Goal: Transaction & Acquisition: Purchase product/service

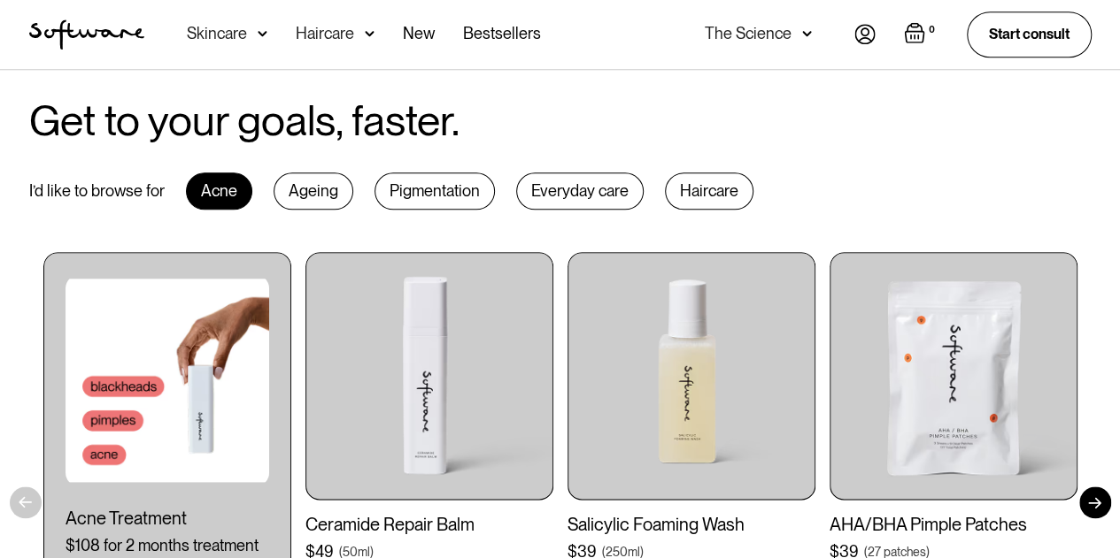
scroll to position [824, 0]
click at [317, 194] on div "Ageing" at bounding box center [313, 190] width 80 height 37
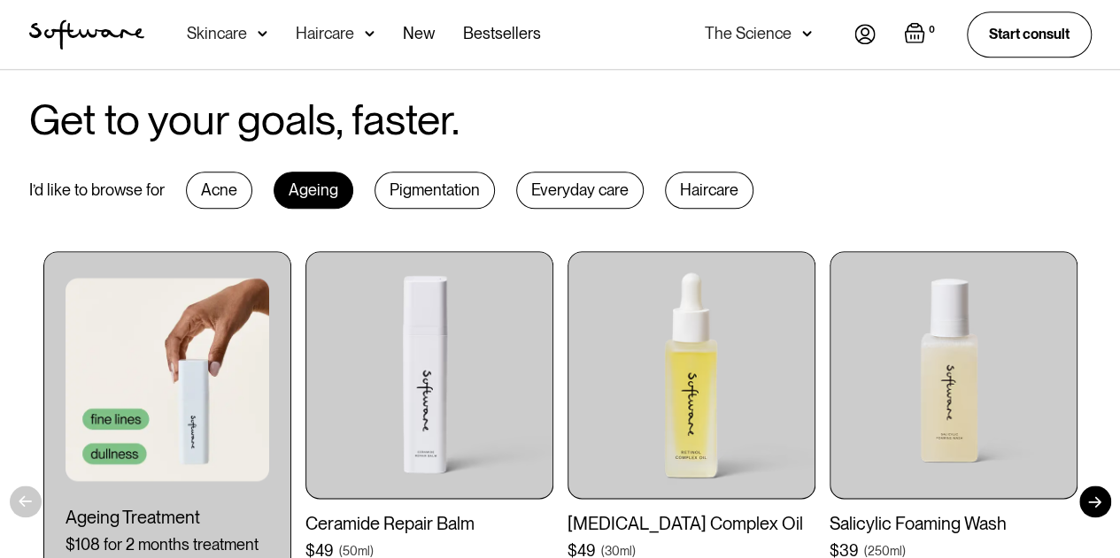
click at [591, 198] on div "Everyday care" at bounding box center [579, 190] width 127 height 37
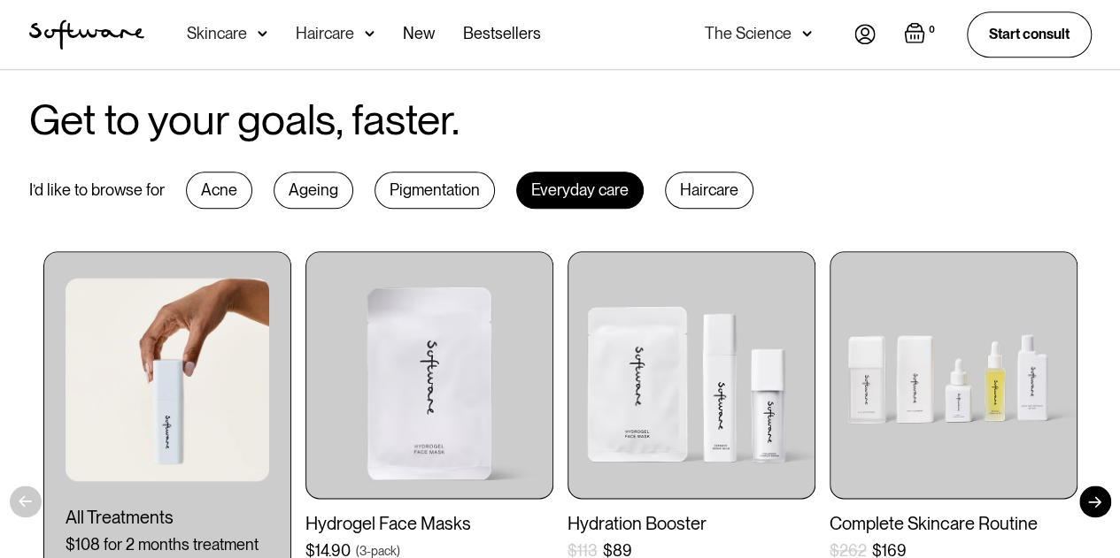
click at [294, 189] on div "Ageing" at bounding box center [313, 190] width 80 height 37
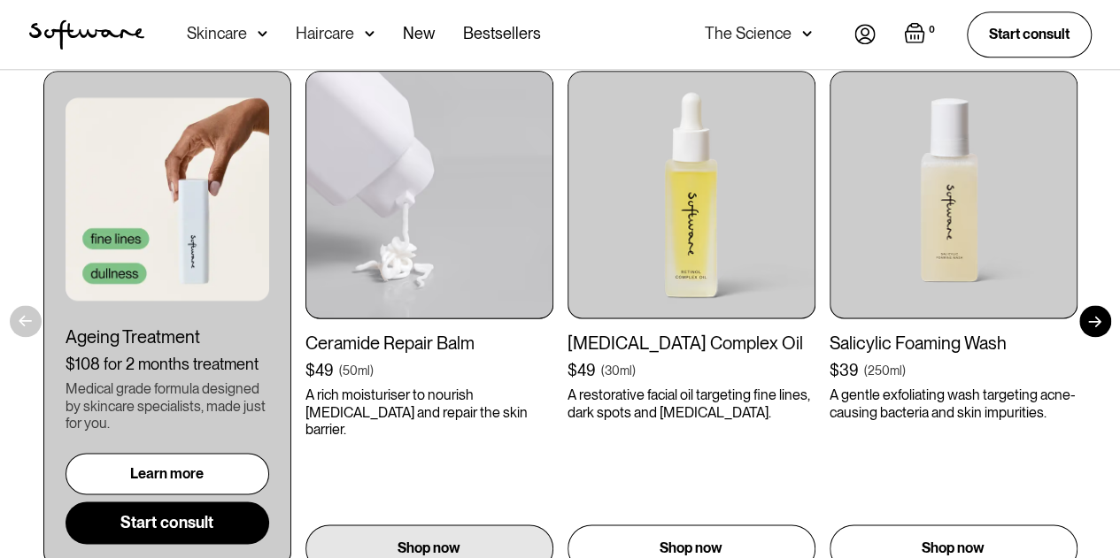
scroll to position [1007, 0]
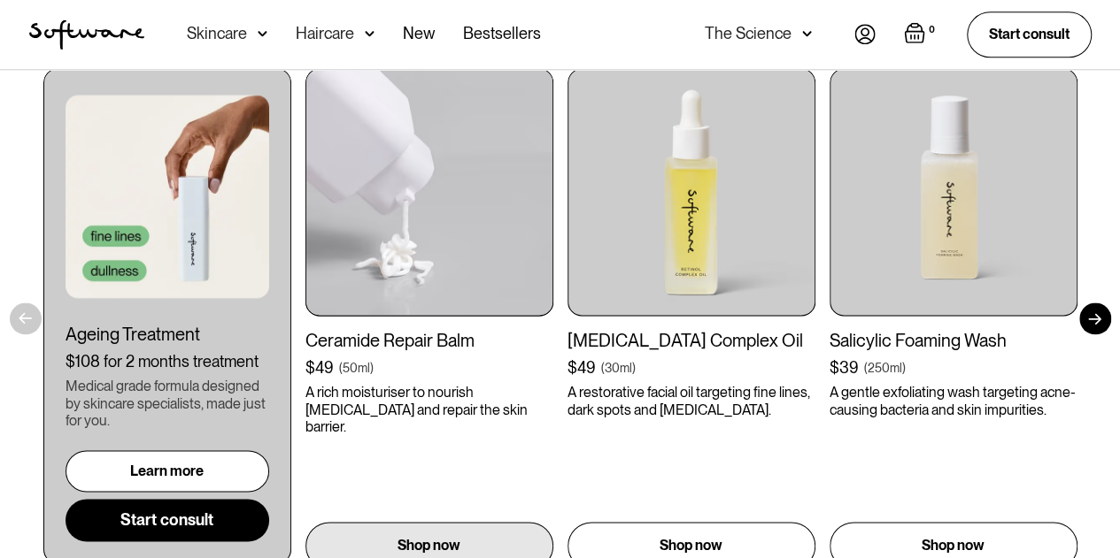
click at [435, 428] on div "Ceramide Repair Balm $49 ( 50ml ) A rich moisturiser to nourish [MEDICAL_DATA] …" at bounding box center [429, 262] width 248 height 389
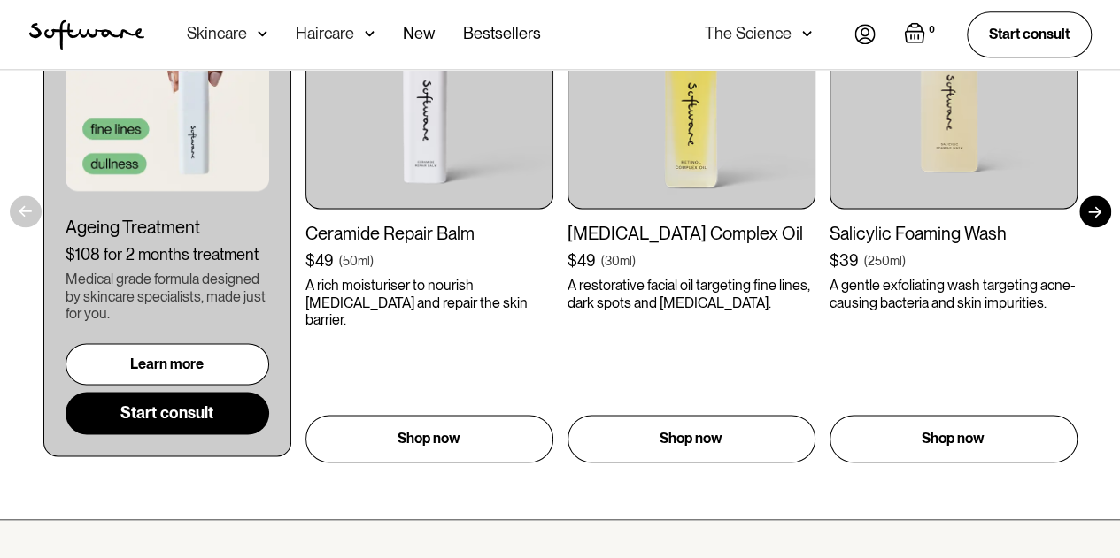
scroll to position [1115, 0]
click at [163, 426] on link "Start consult" at bounding box center [167, 412] width 204 height 42
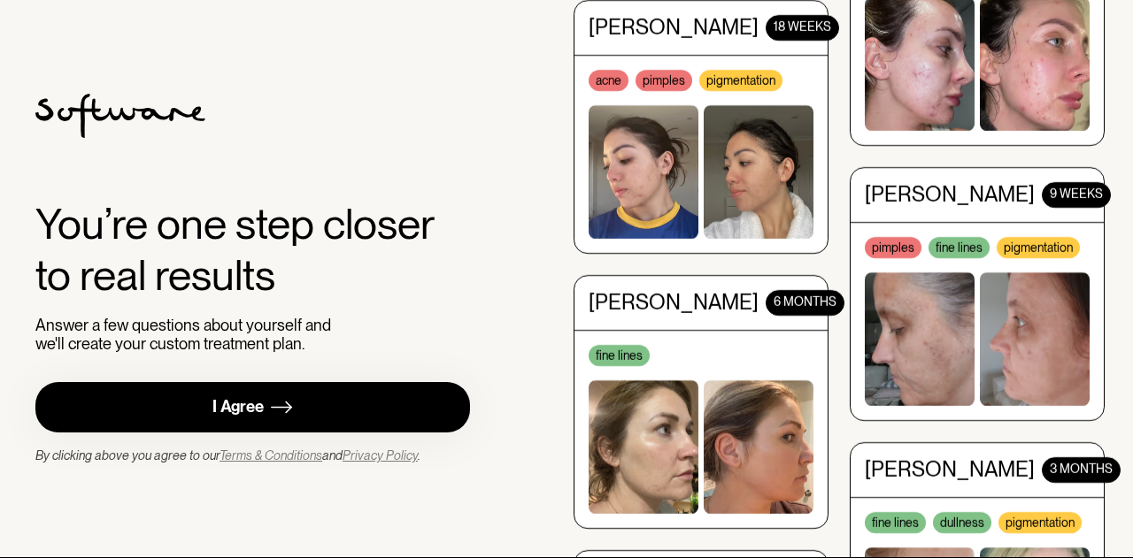
click at [284, 417] on img at bounding box center [281, 407] width 21 height 22
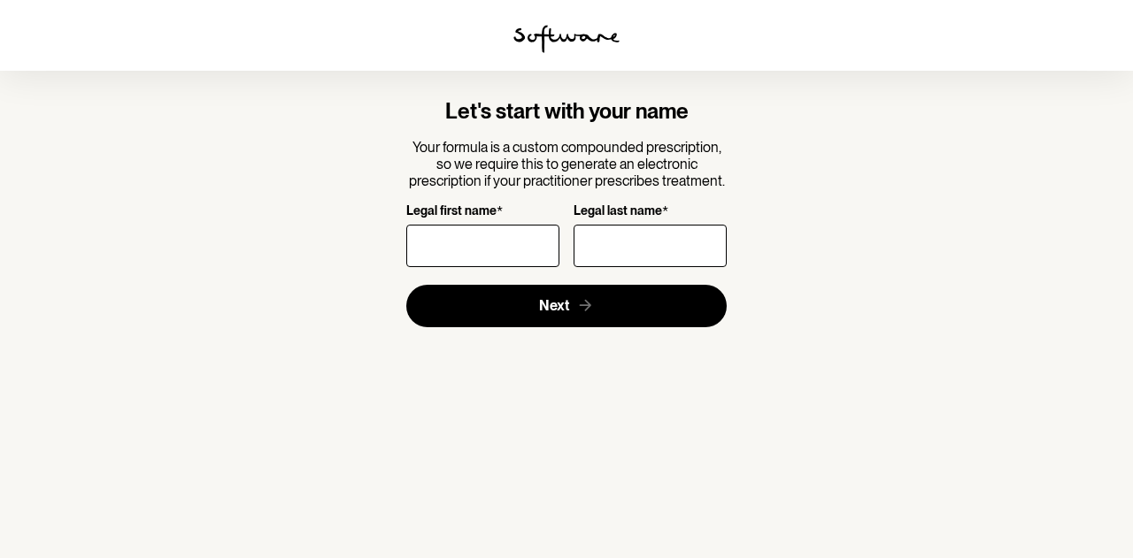
click at [515, 257] on input "Legal first name *" at bounding box center [482, 246] width 153 height 42
type input "christine"
click at [662, 258] on input "Legal last name *" at bounding box center [650, 246] width 153 height 42
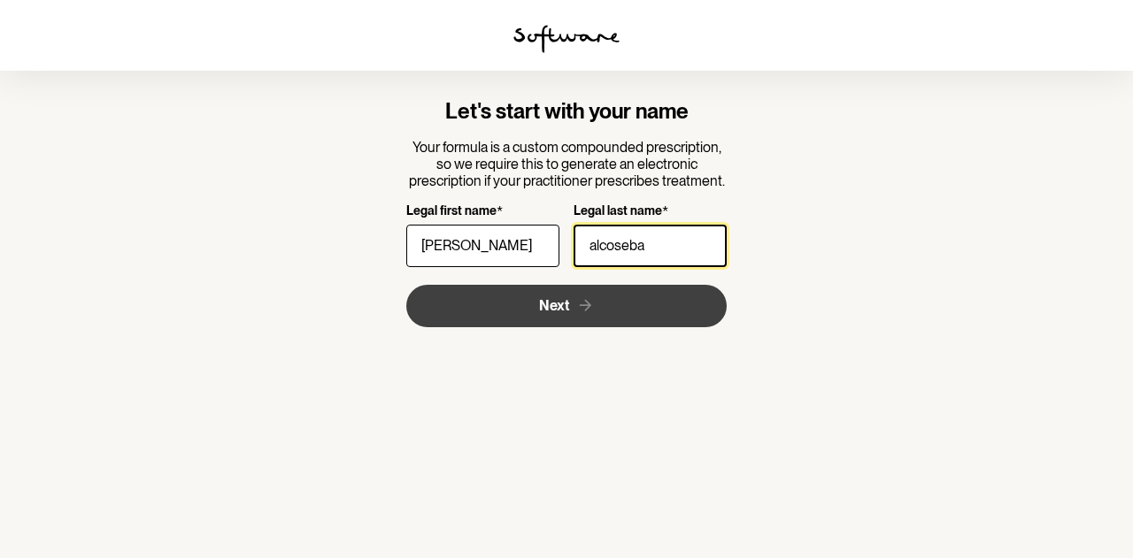
type input "alcoseba"
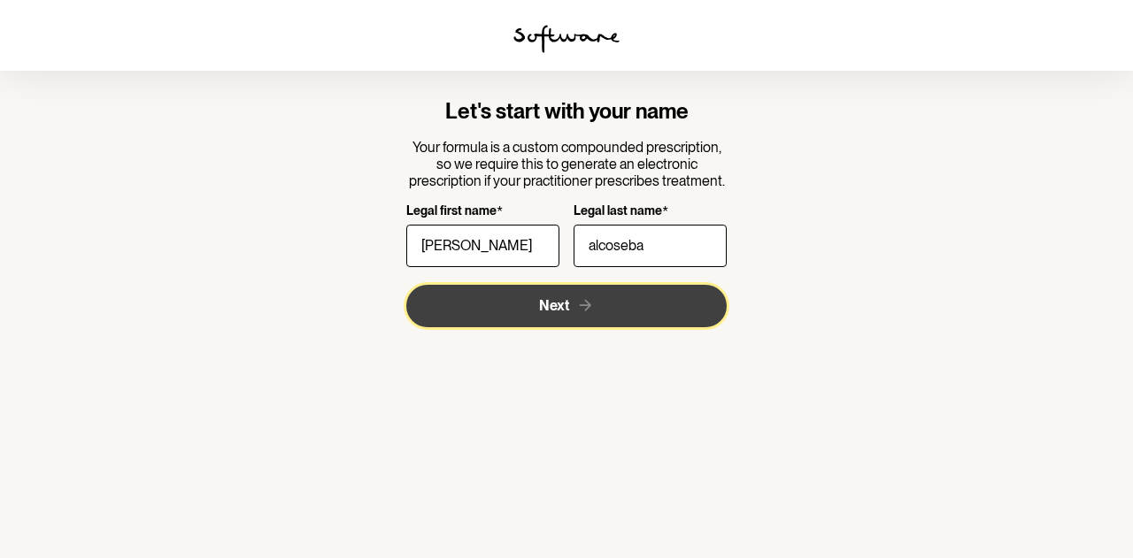
click at [588, 304] on icon "submit" at bounding box center [585, 306] width 12 height 12
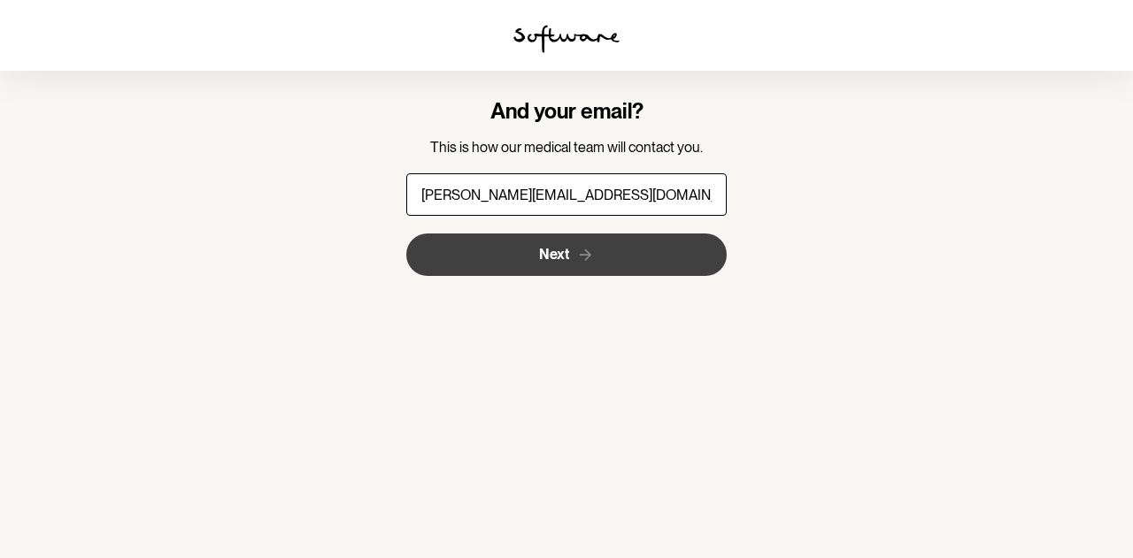
type input "christine.alcoseba@gmail.com"
click at [565, 261] on span "Next" at bounding box center [554, 254] width 30 height 17
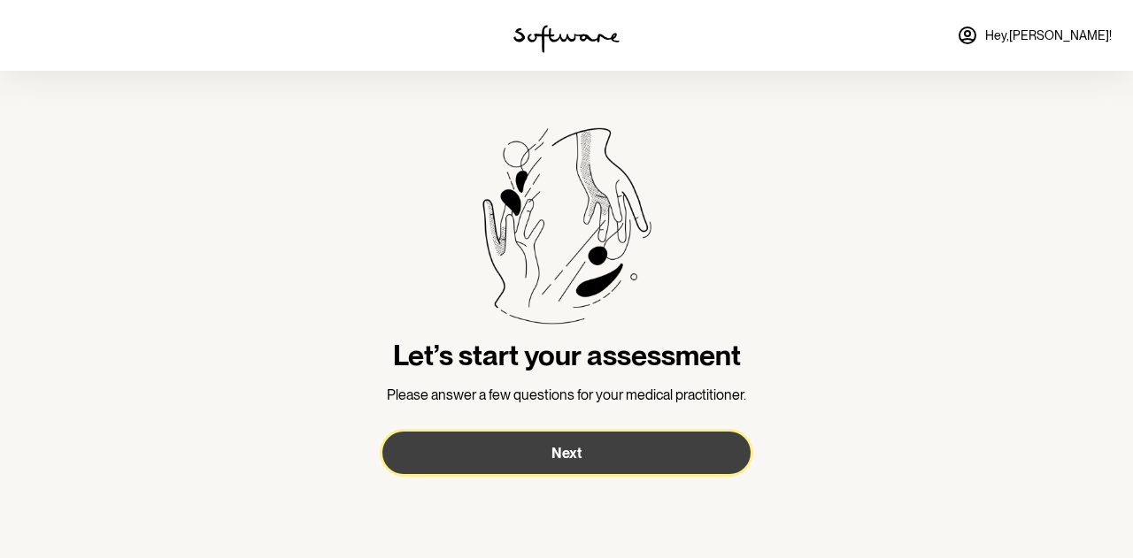
click at [542, 458] on button "Next" at bounding box center [566, 453] width 368 height 42
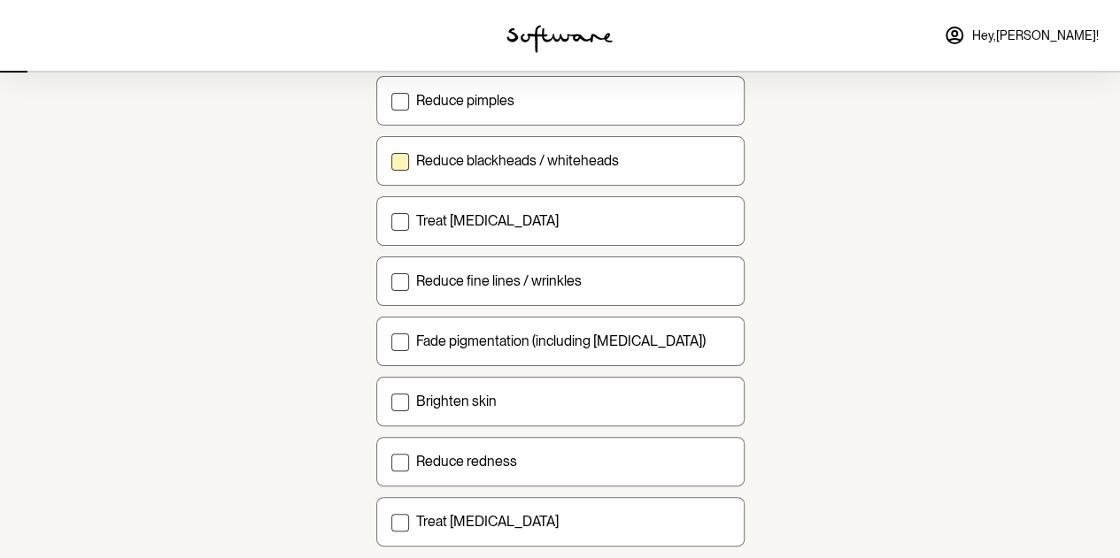
scroll to position [199, 0]
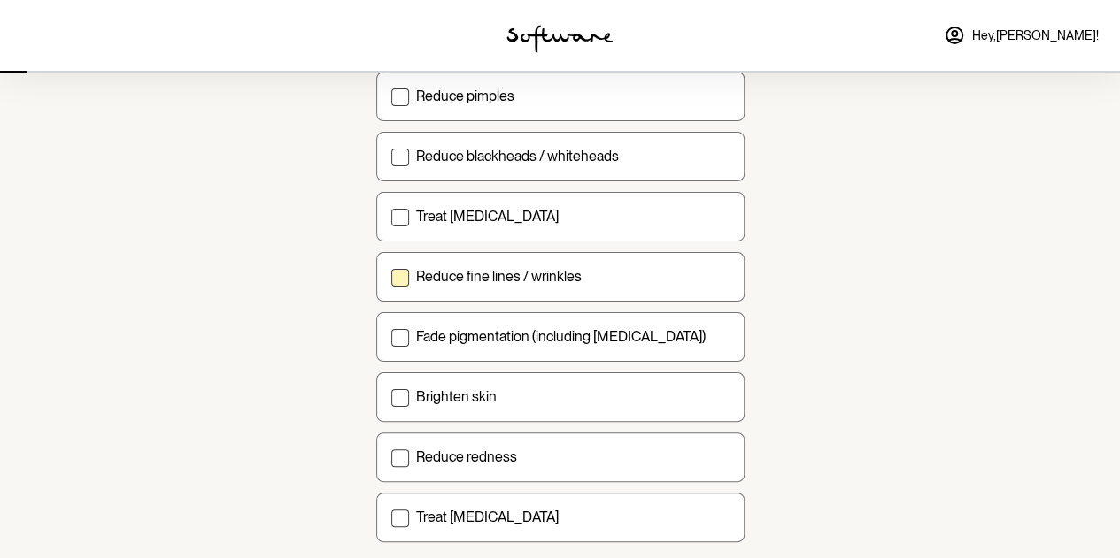
click at [405, 275] on span at bounding box center [400, 278] width 18 height 18
click at [391, 276] on input "Reduce fine lines / wrinkles" at bounding box center [390, 276] width 1 height 1
checkbox input "true"
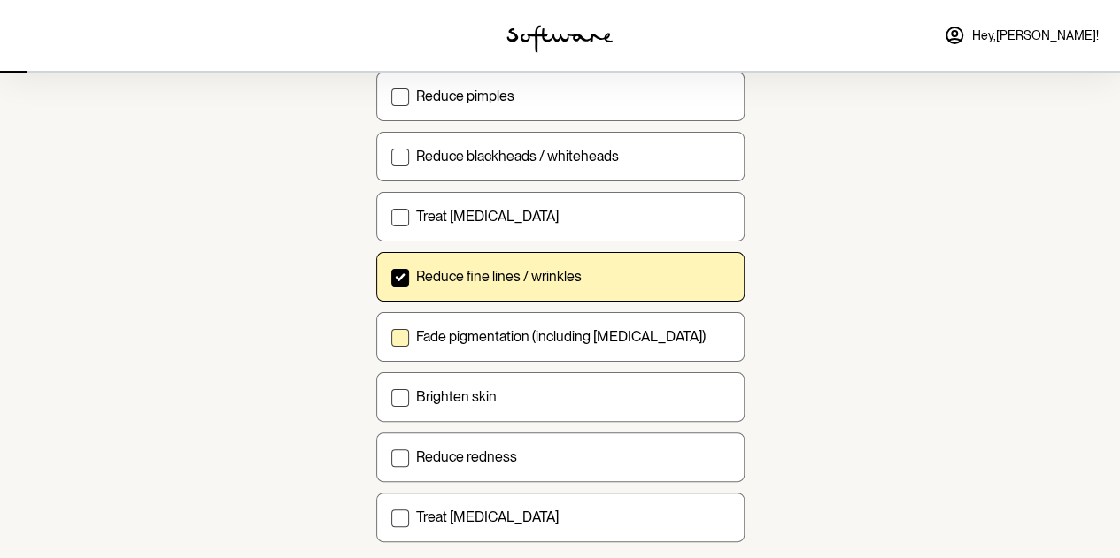
click at [411, 335] on label "Fade pigmentation (including melasma)" at bounding box center [560, 337] width 368 height 50
click at [391, 336] on input "Fade pigmentation (including melasma)" at bounding box center [390, 336] width 1 height 1
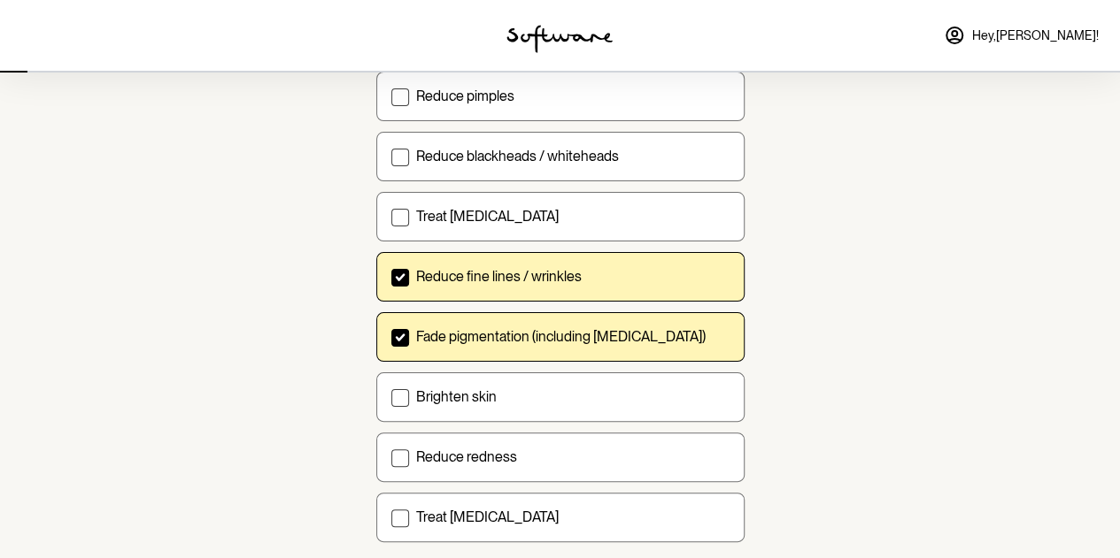
click at [411, 335] on label "Fade pigmentation (including melasma)" at bounding box center [560, 337] width 368 height 50
click at [391, 336] on input "Fade pigmentation (including melasma)" at bounding box center [390, 336] width 1 height 1
checkbox input "false"
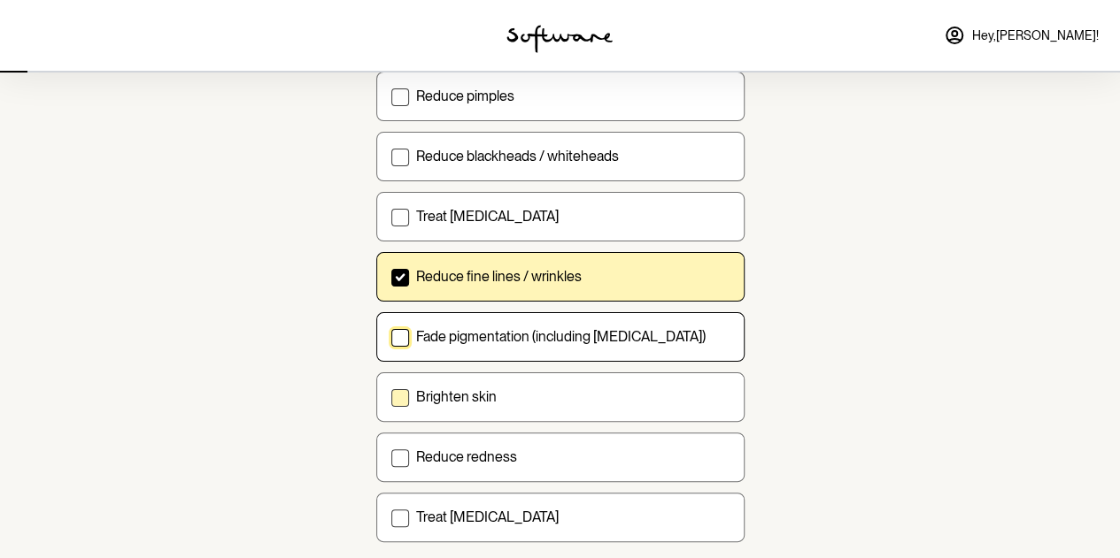
click at [404, 396] on span at bounding box center [400, 398] width 18 height 18
click at [391, 396] on input "Brighten skin" at bounding box center [390, 396] width 1 height 1
checkbox input "true"
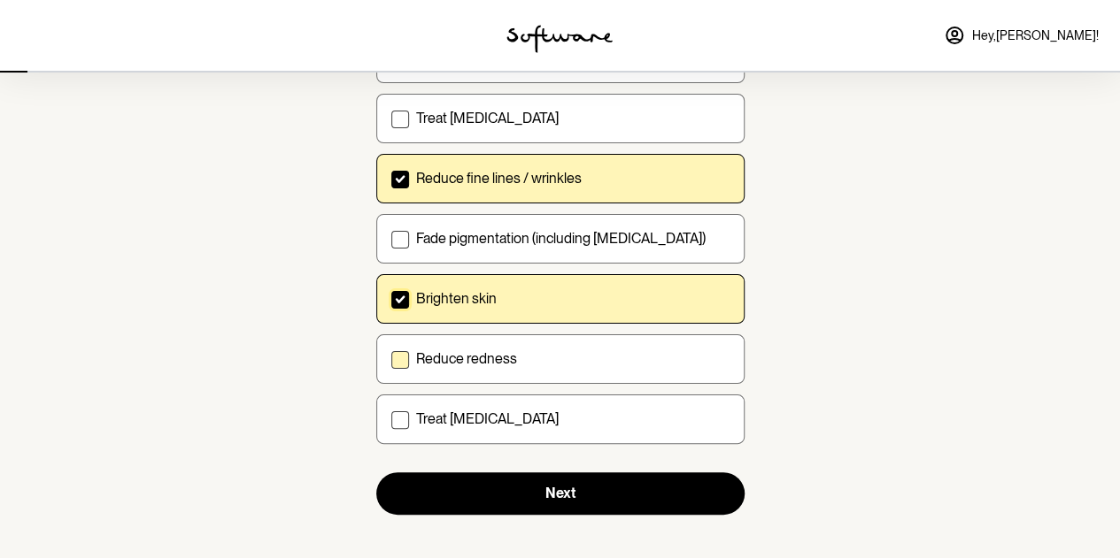
scroll to position [304, 0]
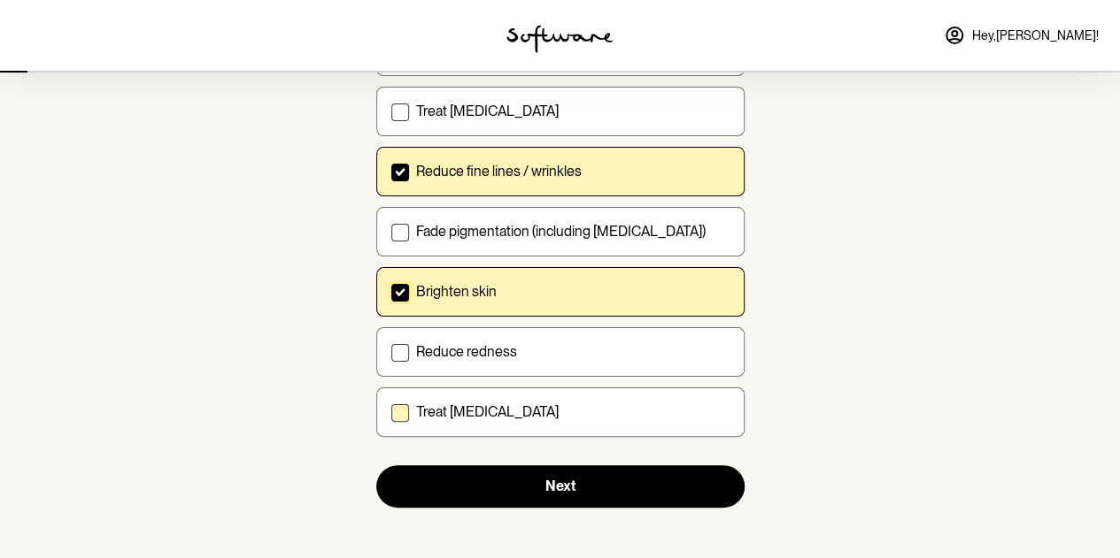
click at [404, 409] on span at bounding box center [400, 413] width 18 height 18
click at [391, 412] on input "Treat dry skin" at bounding box center [390, 412] width 1 height 1
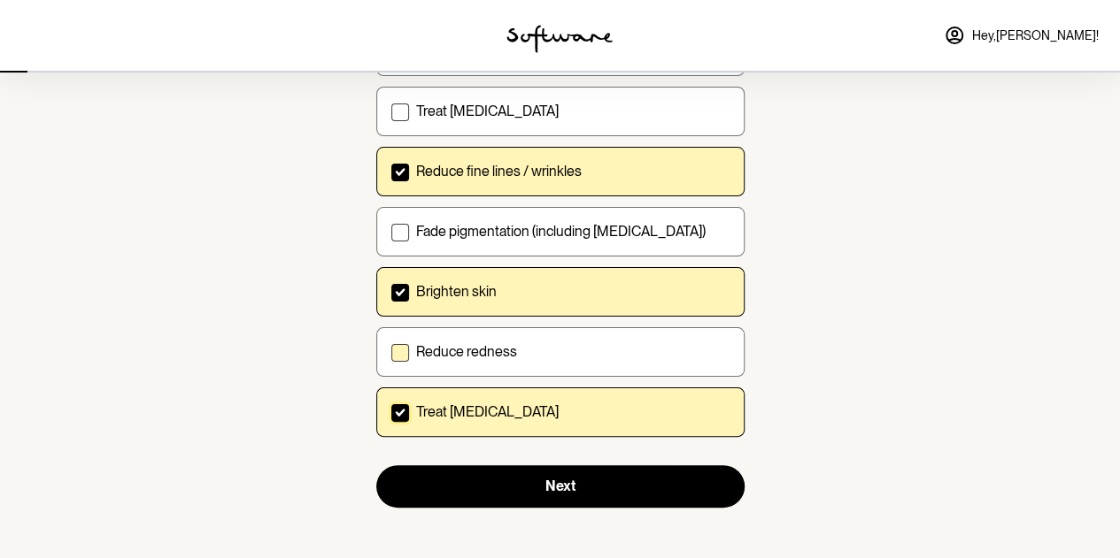
click at [390, 412] on input "Treat dry skin" at bounding box center [390, 412] width 1 height 1
checkbox input "false"
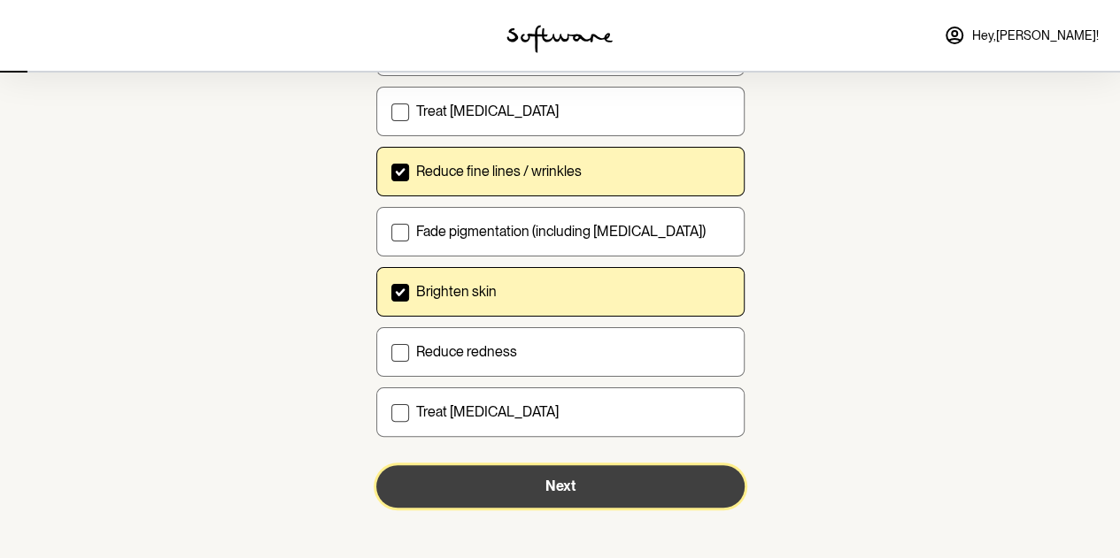
click at [489, 482] on button "Next" at bounding box center [560, 487] width 368 height 42
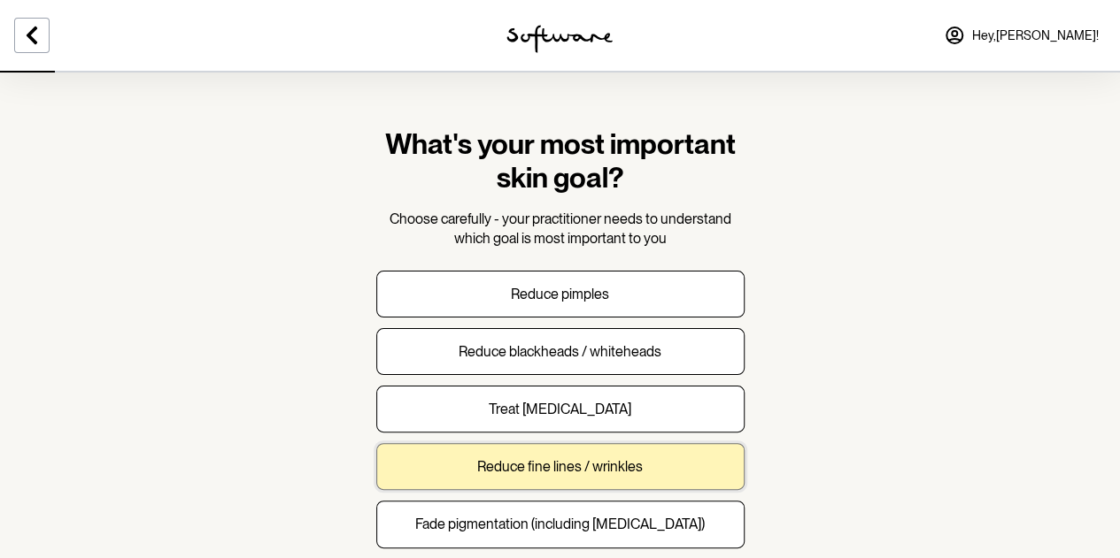
click at [581, 460] on p "Reduce fine lines / wrinkles" at bounding box center [560, 466] width 166 height 17
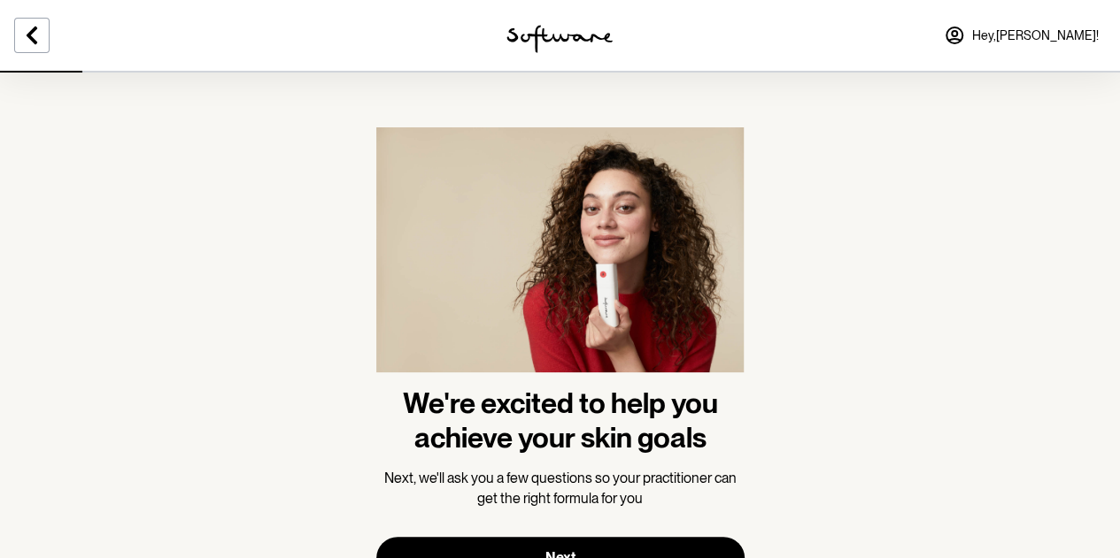
scroll to position [77, 0]
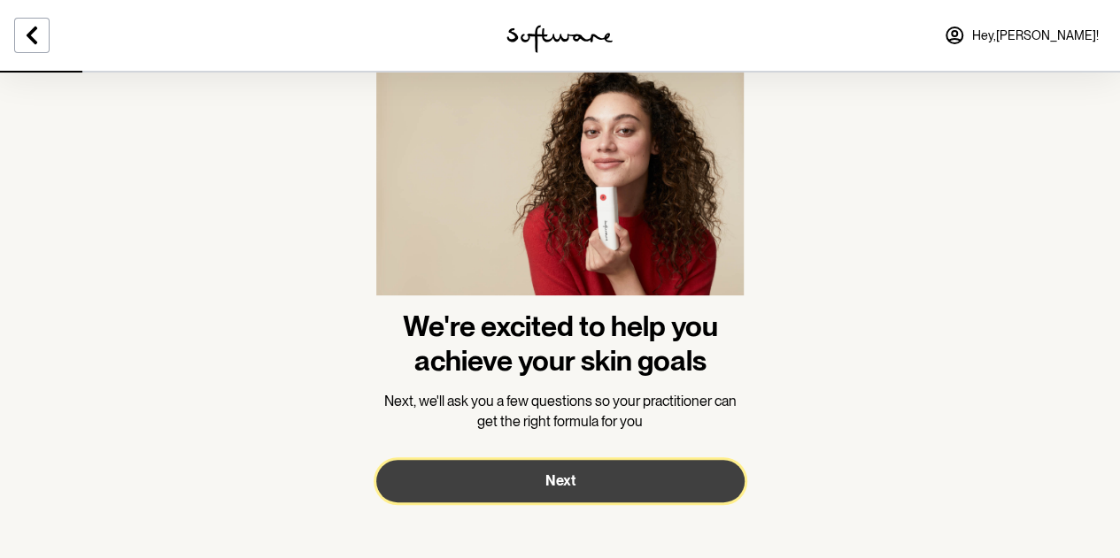
click at [566, 484] on span "Next" at bounding box center [560, 481] width 30 height 17
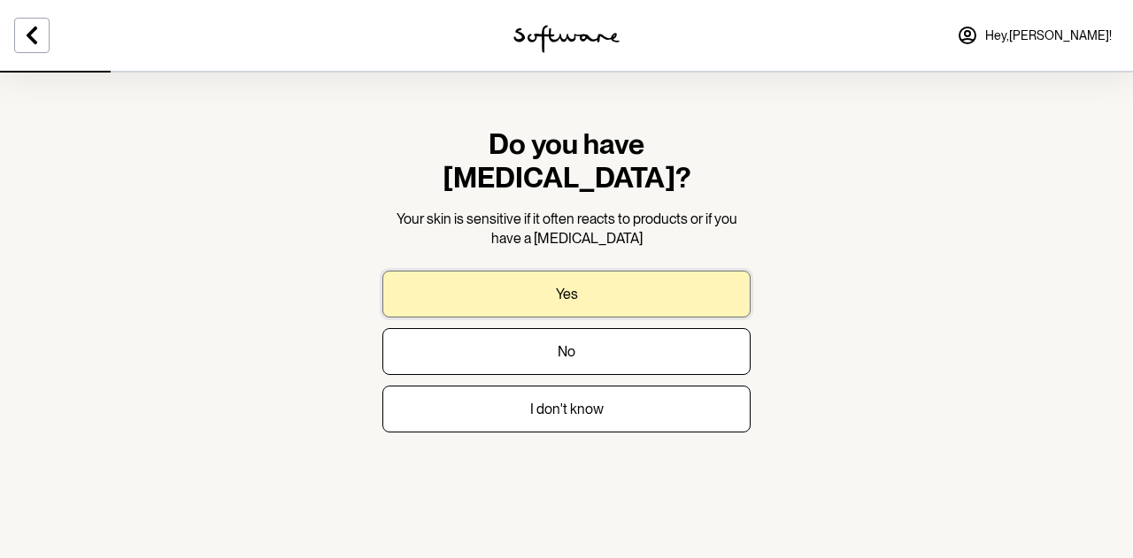
click at [604, 271] on button "Yes" at bounding box center [566, 294] width 368 height 47
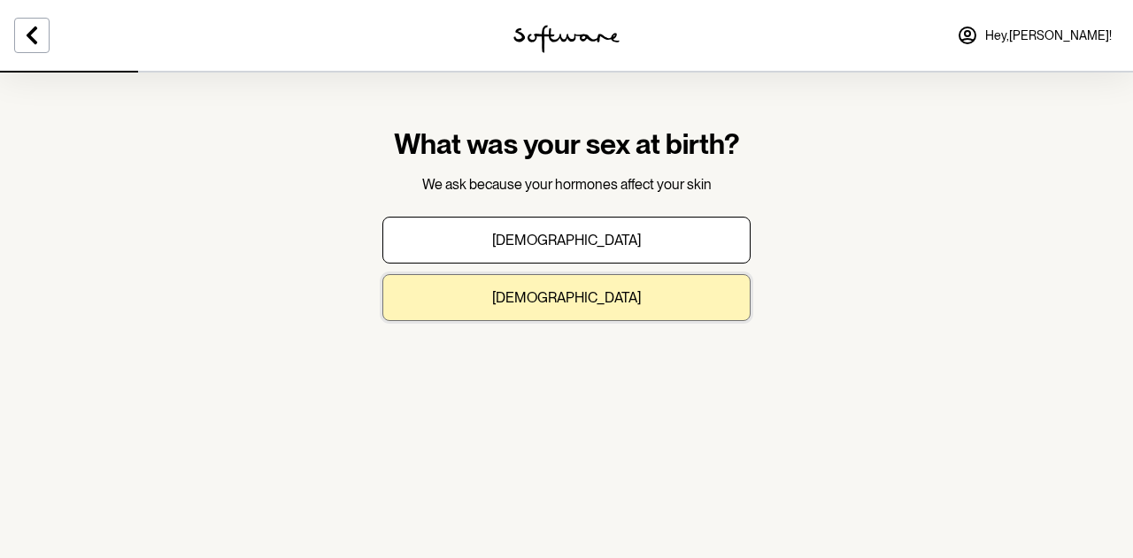
click at [577, 305] on button "Female" at bounding box center [566, 297] width 368 height 47
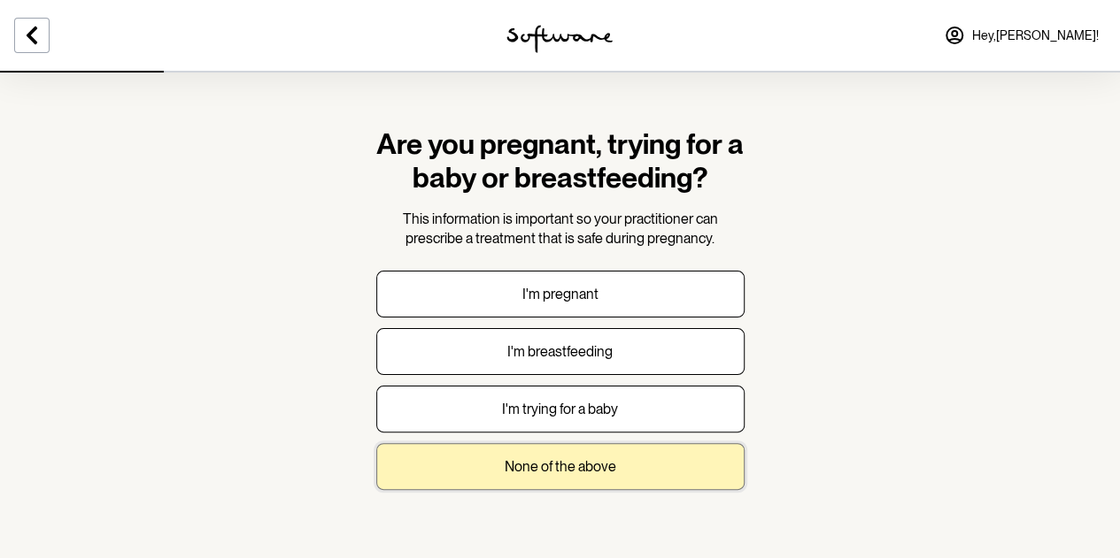
click at [549, 472] on p "None of the above" at bounding box center [560, 466] width 112 height 17
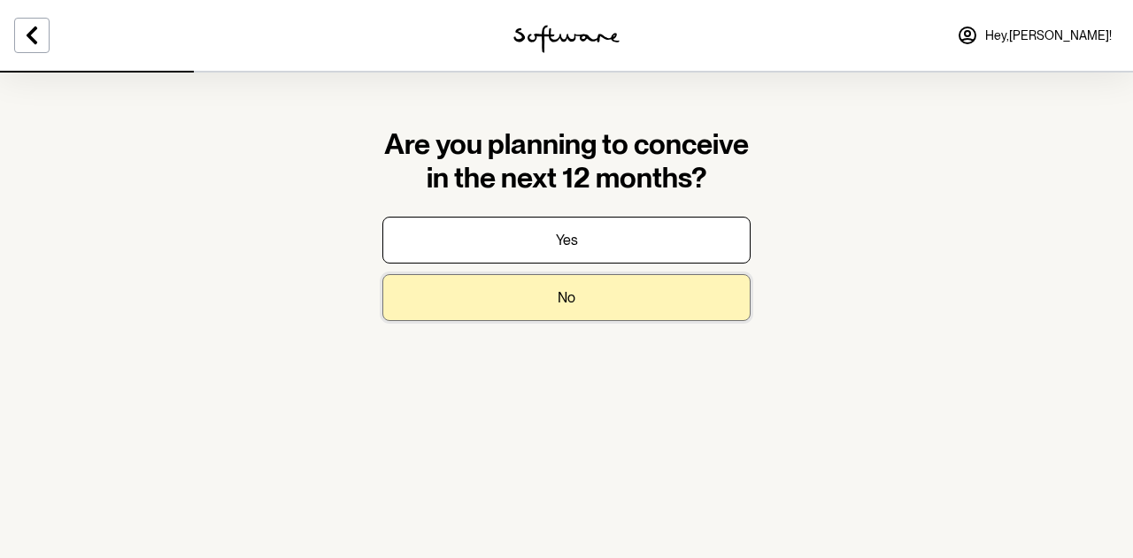
click at [572, 300] on p "No" at bounding box center [567, 297] width 18 height 17
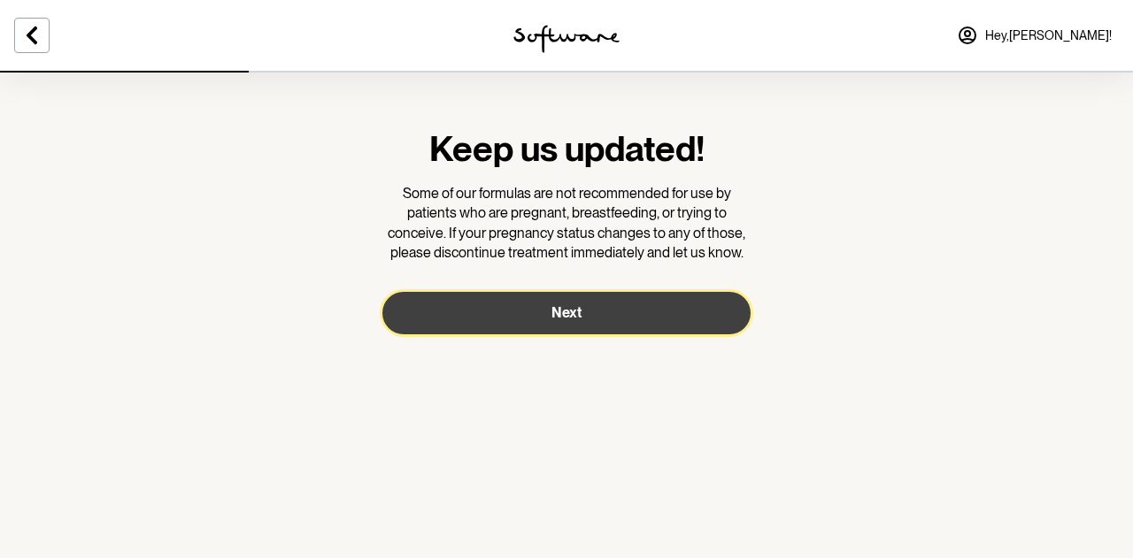
click at [572, 318] on span "Next" at bounding box center [566, 312] width 30 height 17
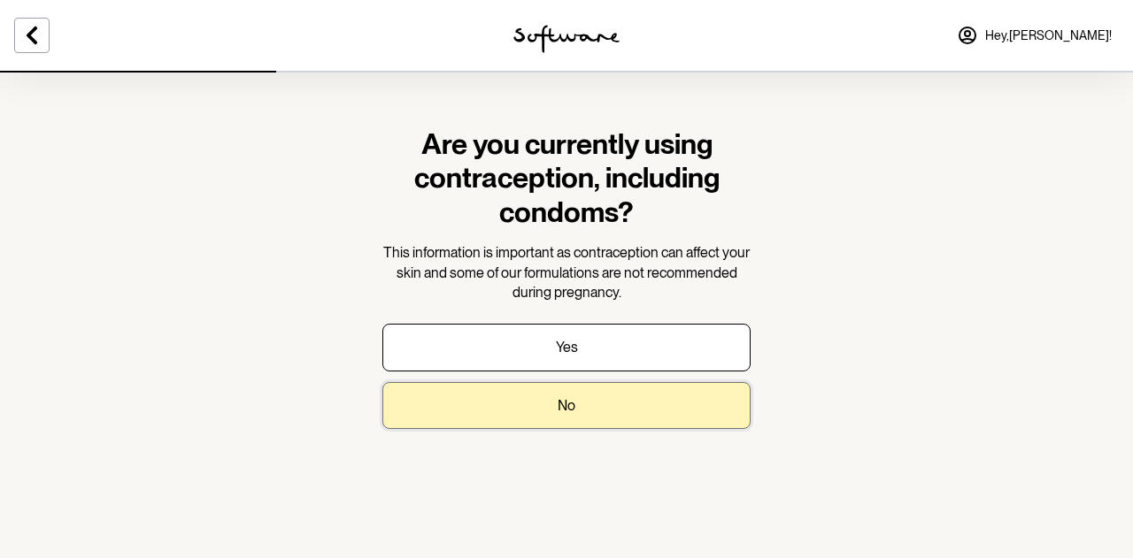
click at [576, 401] on button "No" at bounding box center [566, 405] width 368 height 47
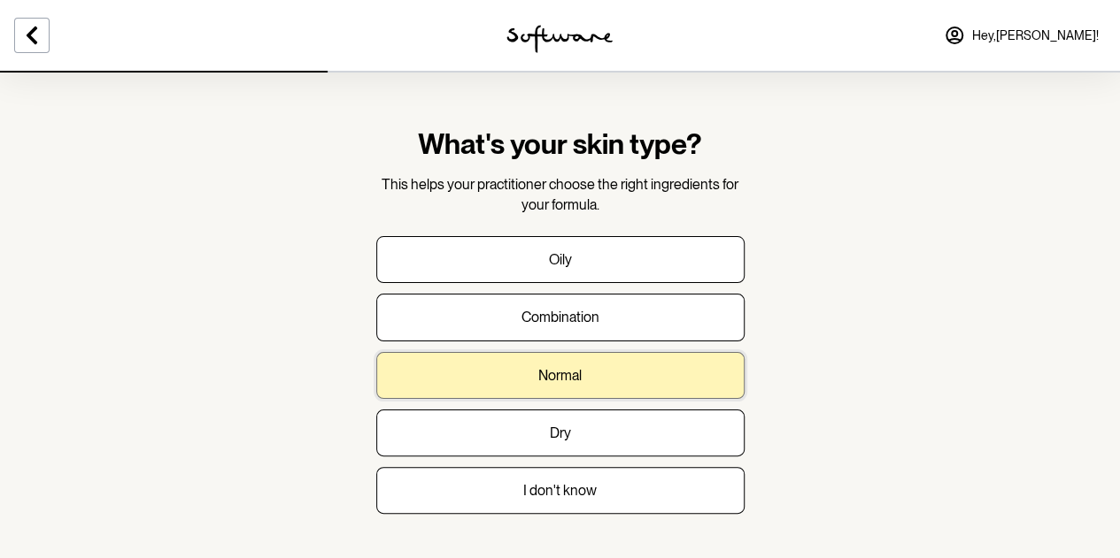
click at [555, 378] on p "Normal" at bounding box center [559, 375] width 43 height 17
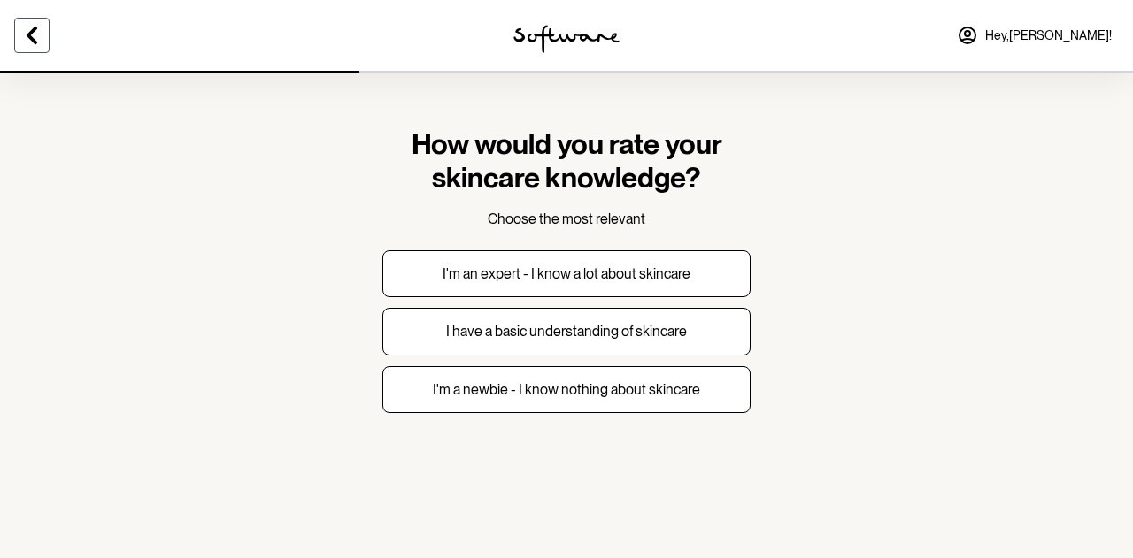
click at [33, 38] on icon at bounding box center [32, 36] width 11 height 18
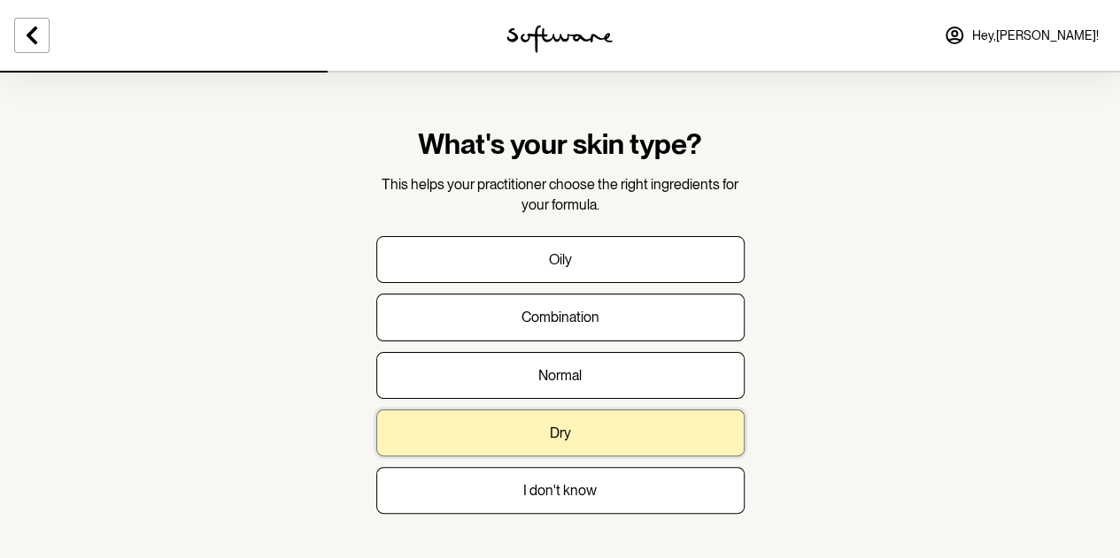
click at [559, 438] on p "Dry" at bounding box center [560, 433] width 21 height 17
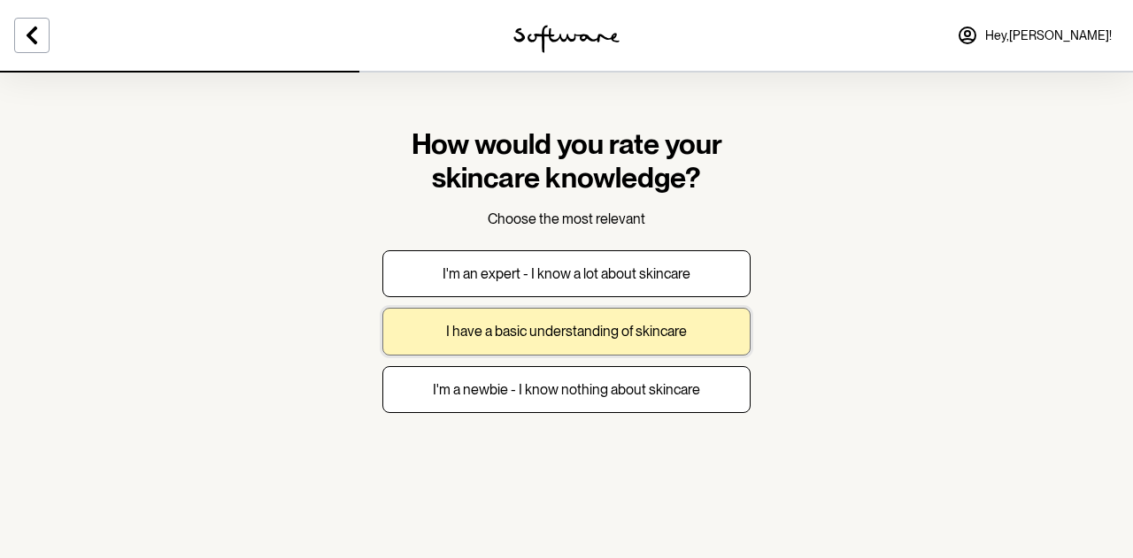
click at [492, 337] on p "I have a basic understanding of skincare" at bounding box center [566, 331] width 241 height 17
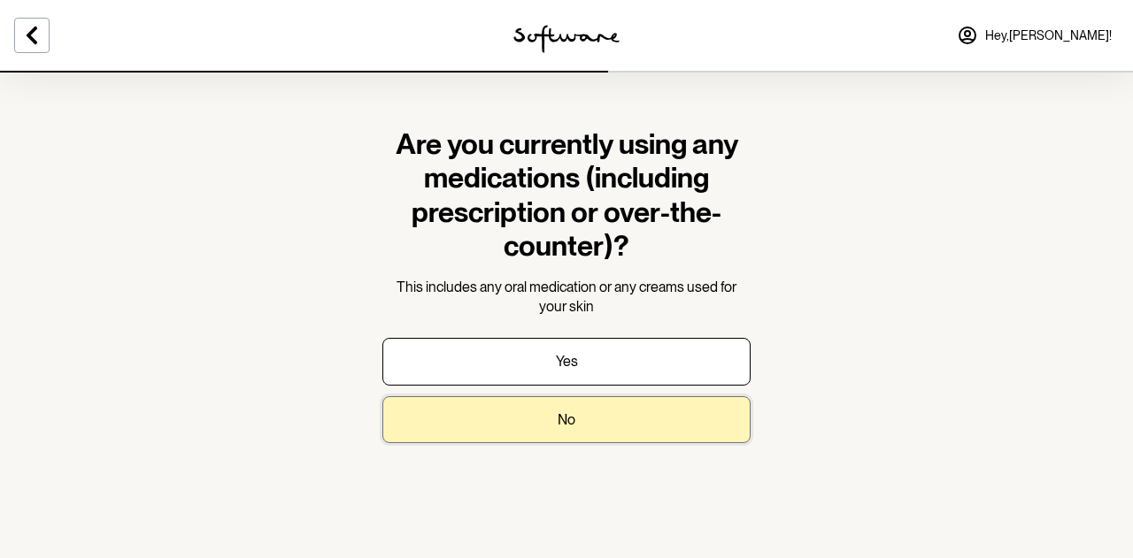
click at [492, 417] on button "No" at bounding box center [566, 419] width 368 height 47
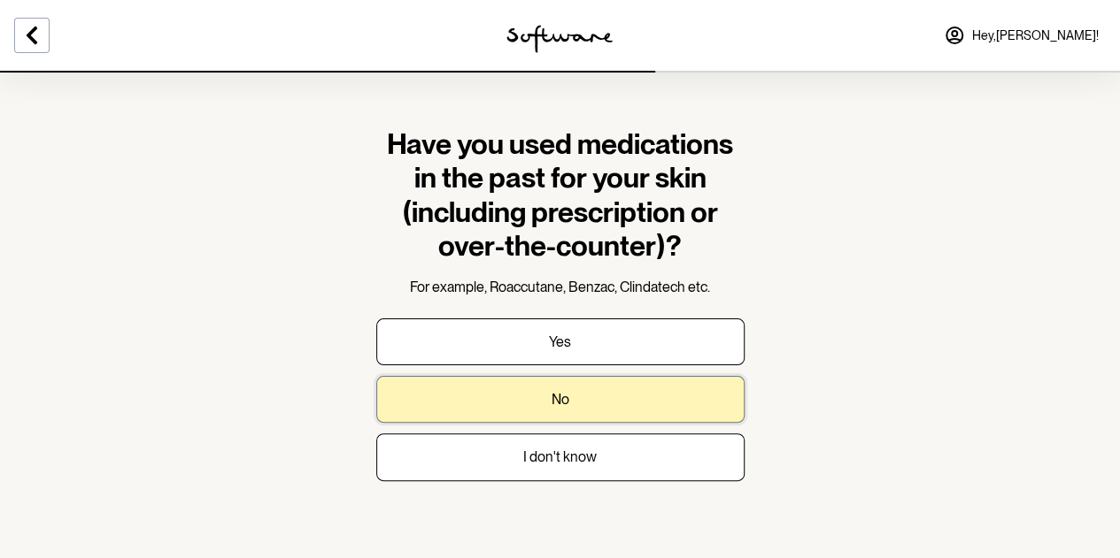
click at [529, 400] on button "No" at bounding box center [560, 399] width 368 height 47
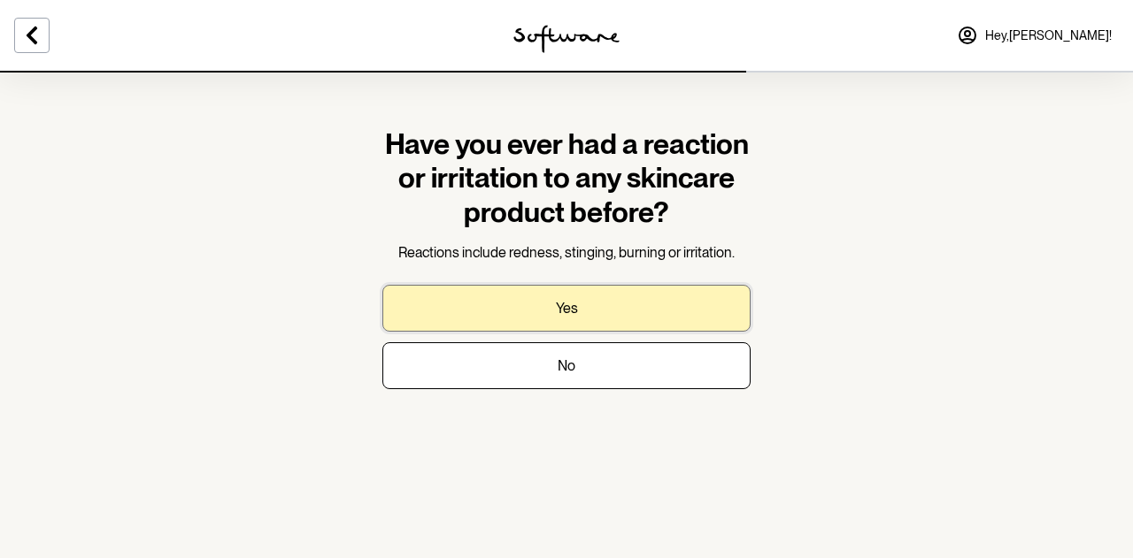
click at [541, 312] on button "Yes" at bounding box center [566, 308] width 368 height 47
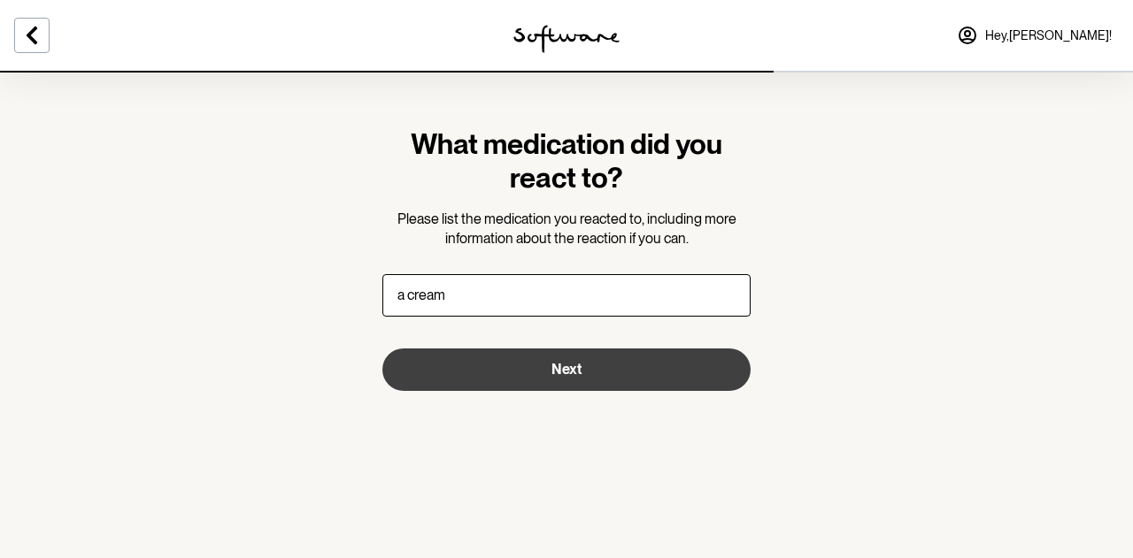
type input "a cream"
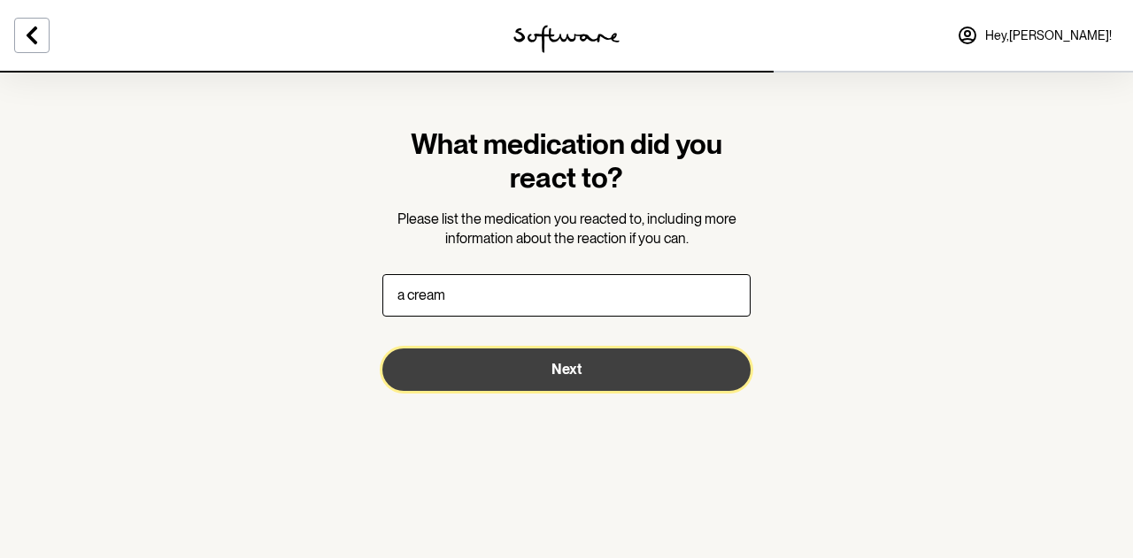
click at [540, 363] on button "Next" at bounding box center [566, 370] width 368 height 42
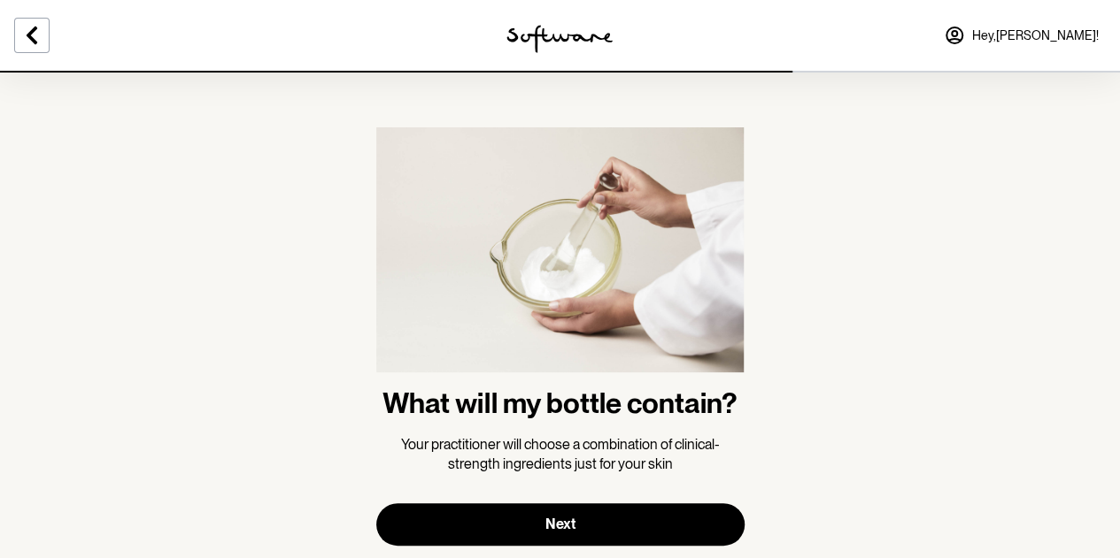
scroll to position [43, 0]
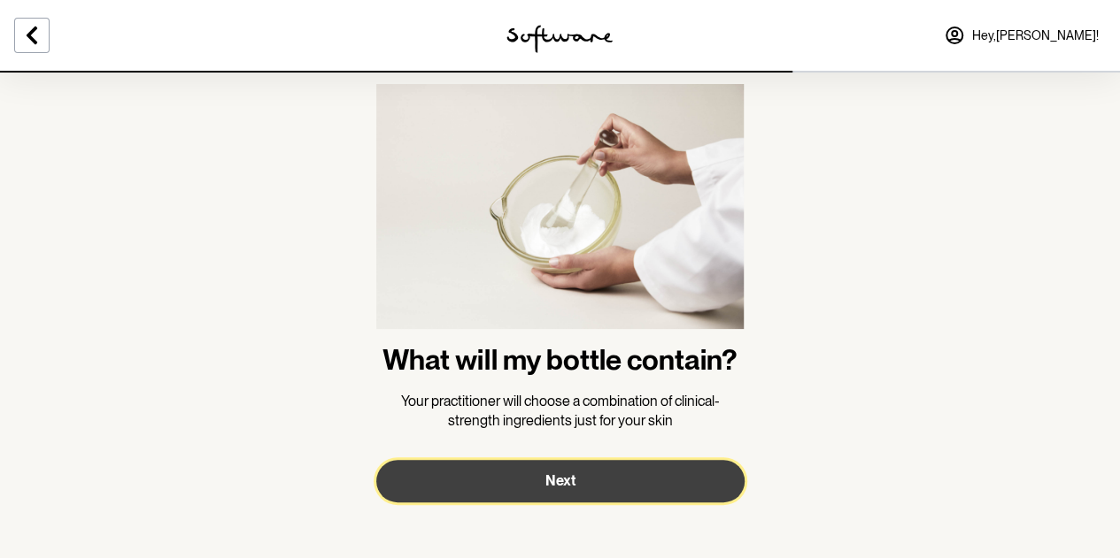
click at [538, 477] on button "Next" at bounding box center [560, 481] width 368 height 42
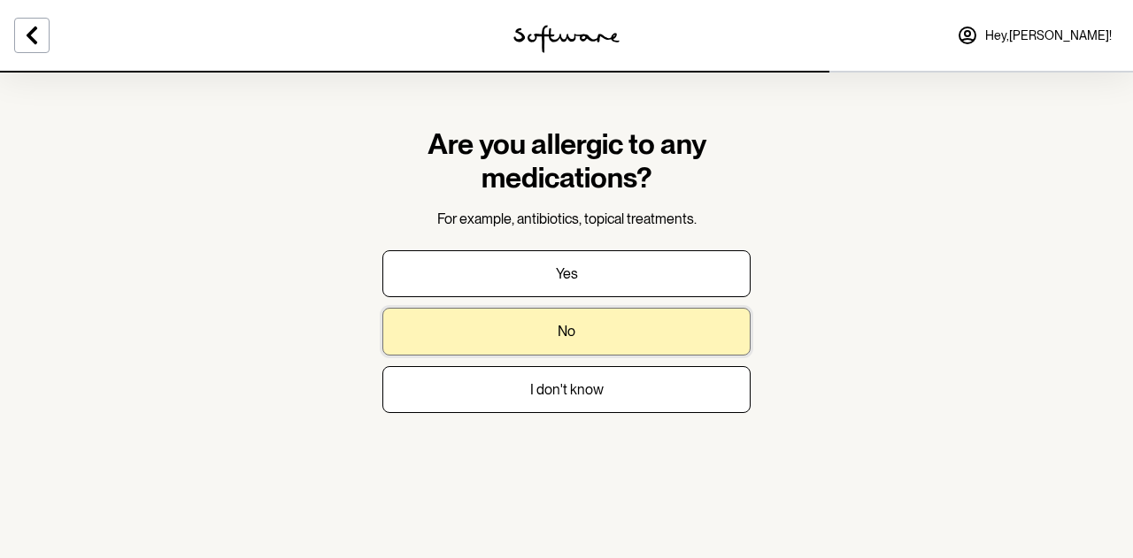
click at [579, 343] on button "No" at bounding box center [566, 331] width 368 height 47
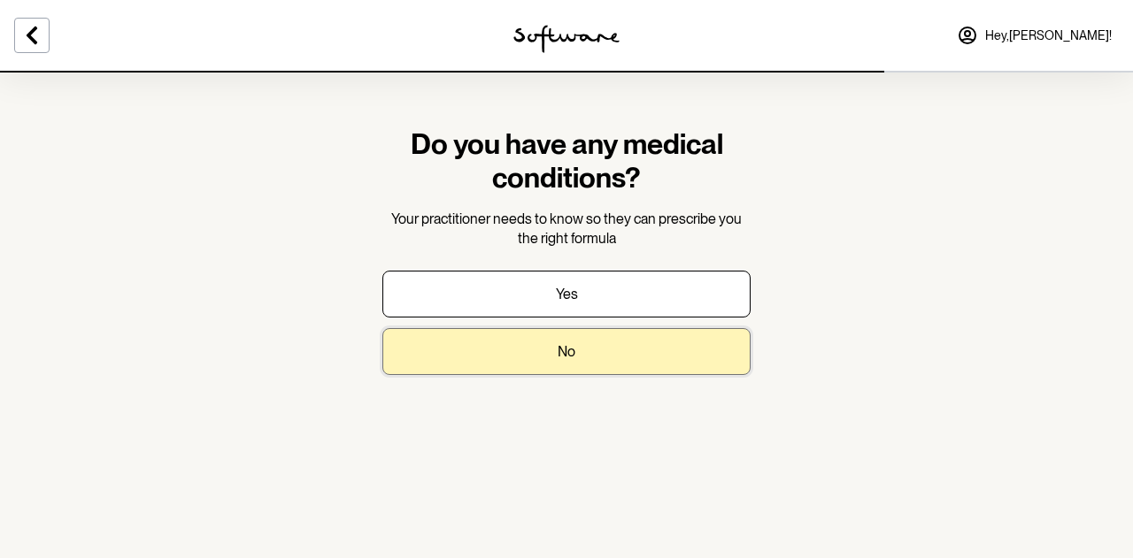
click at [543, 352] on button "No" at bounding box center [566, 351] width 368 height 47
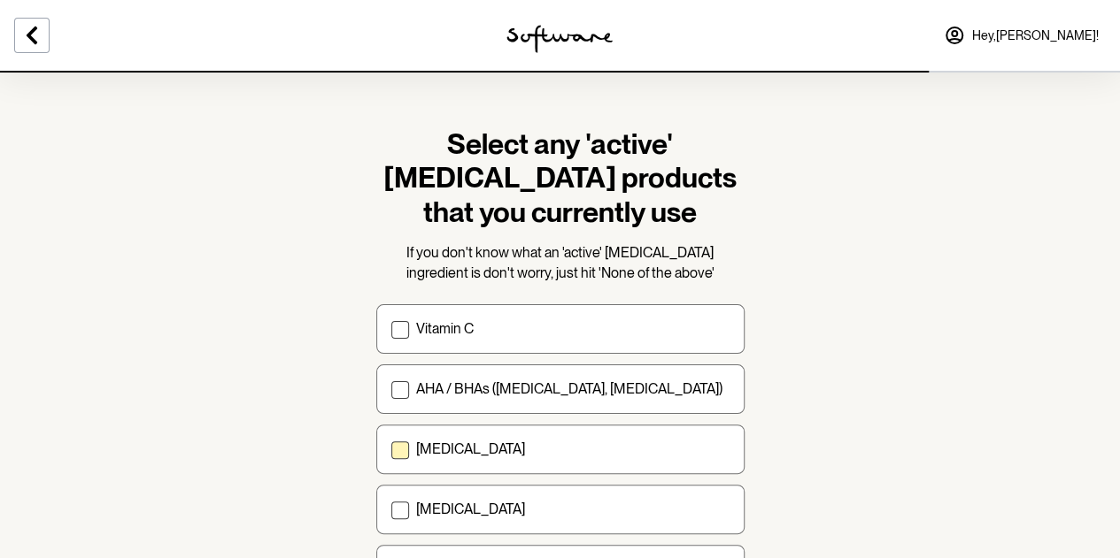
click at [402, 452] on span at bounding box center [400, 451] width 18 height 18
click at [391, 450] on input "Retinol" at bounding box center [390, 450] width 1 height 1
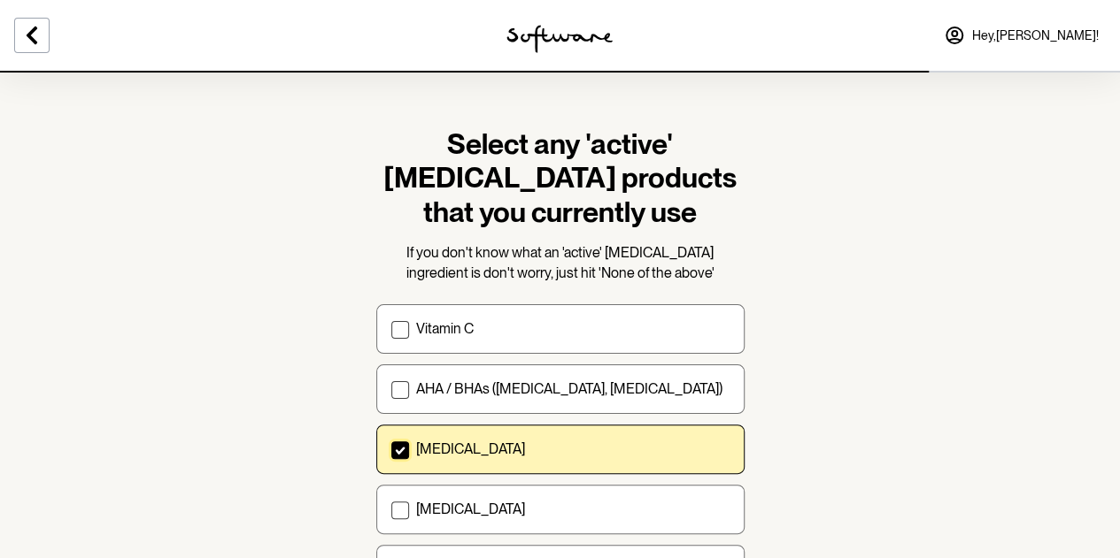
click at [402, 452] on icon at bounding box center [400, 451] width 11 height 8
click at [391, 450] on input "Retinol" at bounding box center [390, 450] width 1 height 1
checkbox input "false"
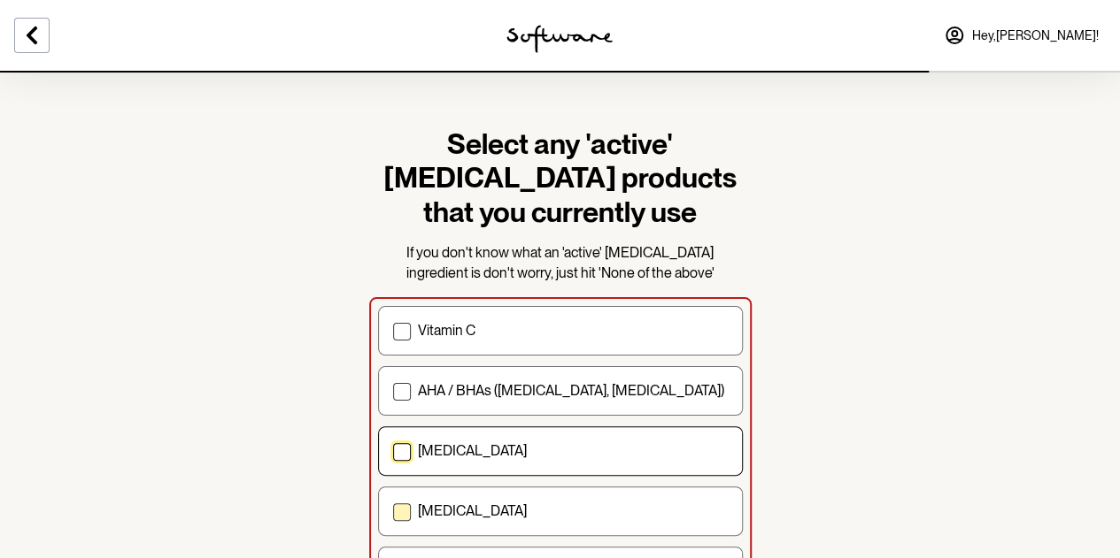
click at [409, 515] on span at bounding box center [402, 513] width 18 height 18
click at [393, 512] on input "[MEDICAL_DATA]" at bounding box center [392, 512] width 1 height 1
checkbox input "true"
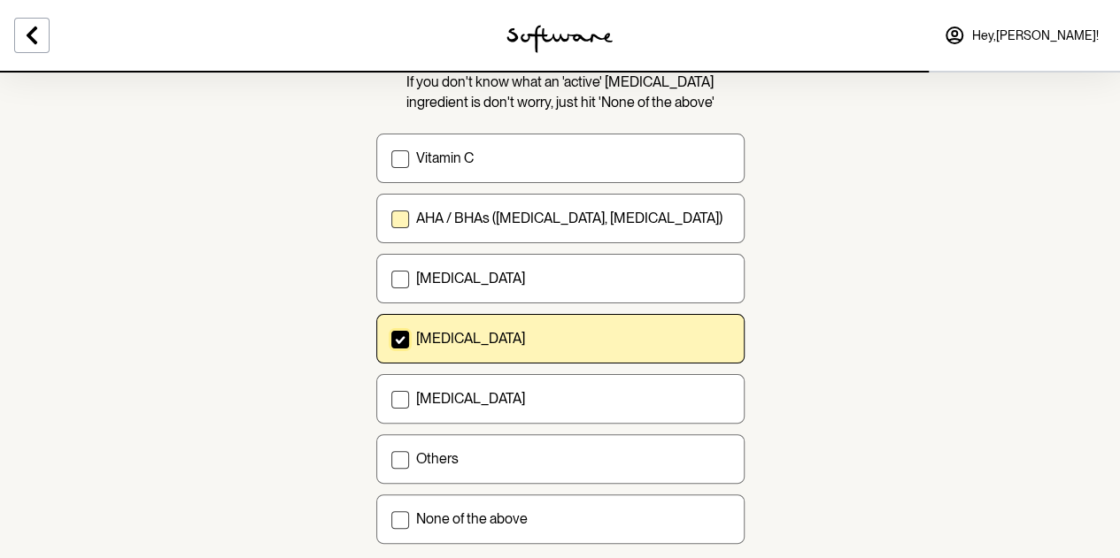
scroll to position [280, 0]
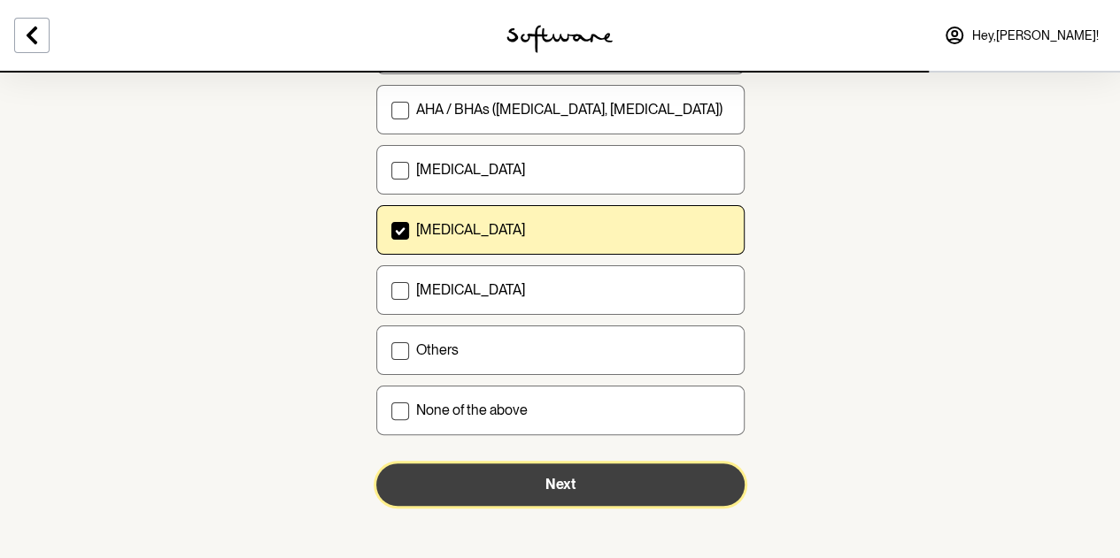
click at [589, 482] on button "Next" at bounding box center [560, 485] width 368 height 42
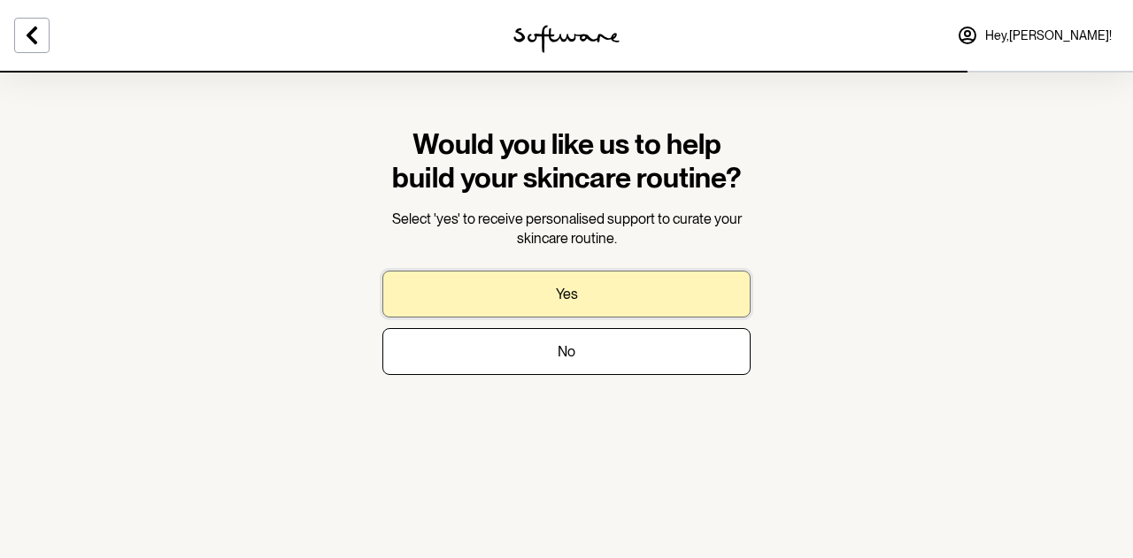
click at [550, 299] on button "Yes" at bounding box center [566, 294] width 368 height 47
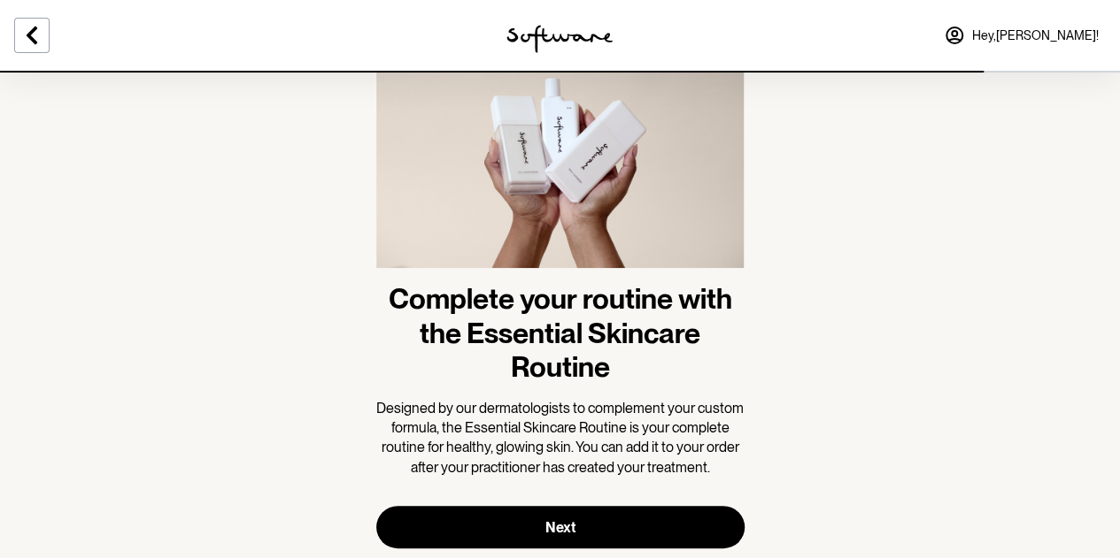
scroll to position [150, 0]
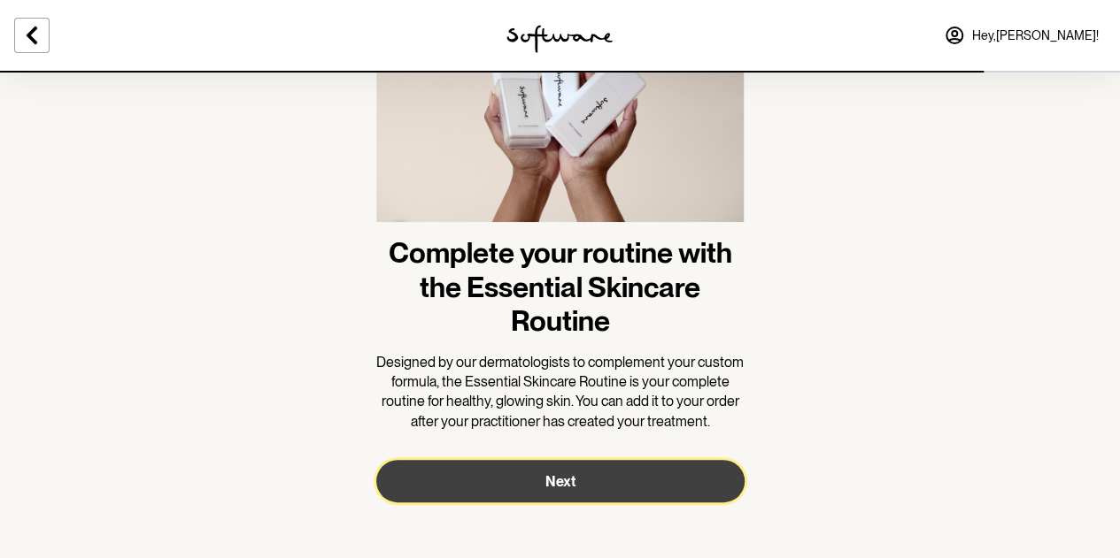
click at [528, 478] on button "Next" at bounding box center [560, 481] width 368 height 42
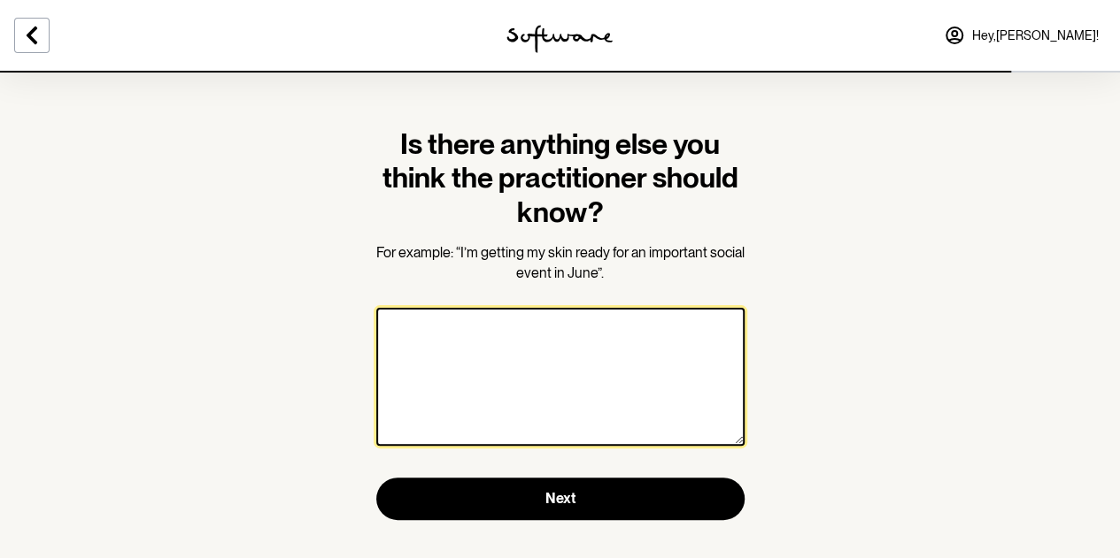
click at [485, 343] on textarea at bounding box center [560, 377] width 368 height 138
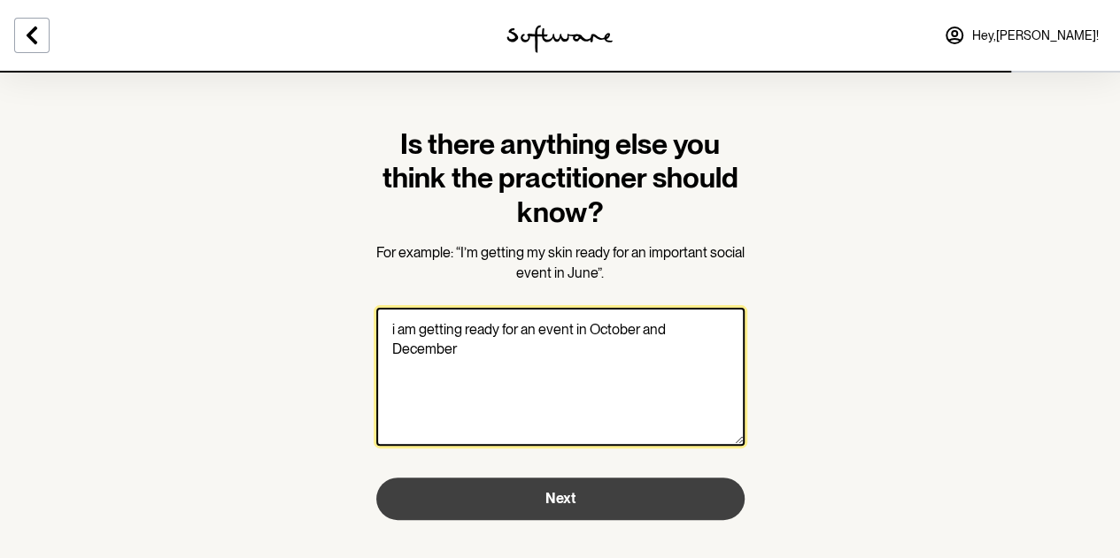
type textarea "i am getting ready for an event in October and December"
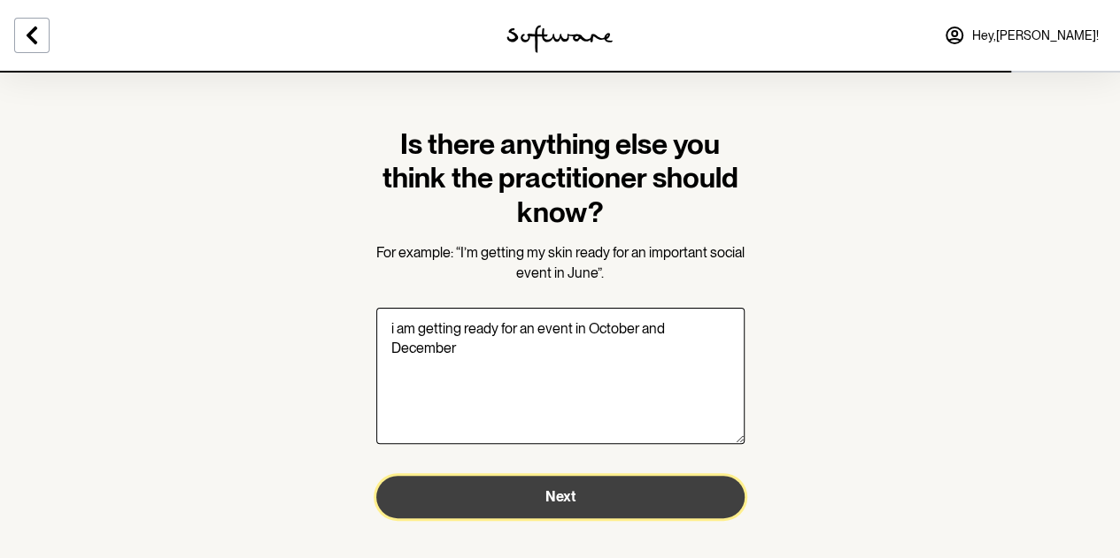
click at [490, 498] on button "Next" at bounding box center [560, 497] width 368 height 42
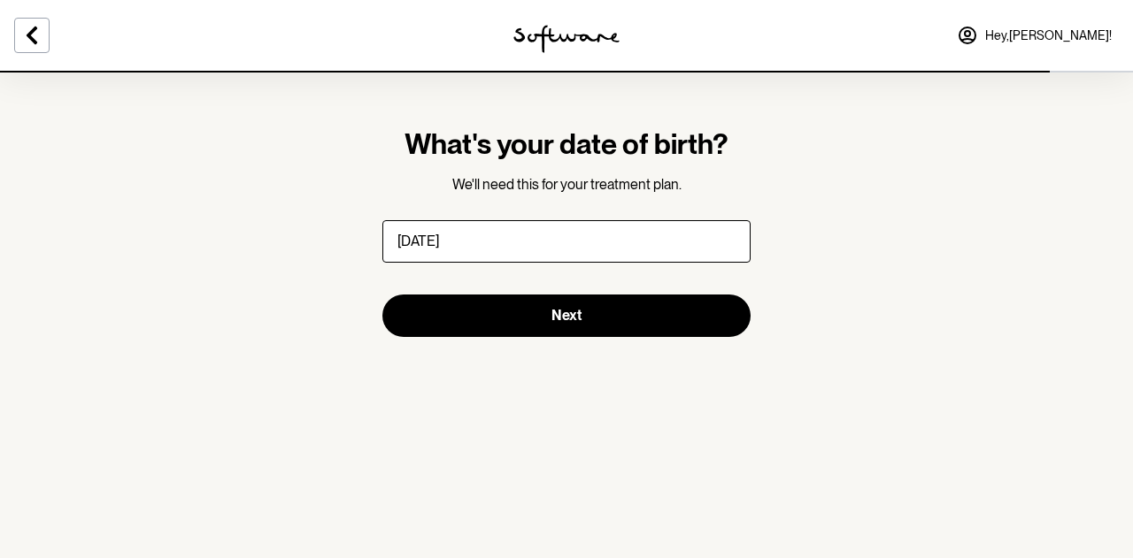
type input "24/12/1972"
click at [382, 295] on button "Next" at bounding box center [566, 316] width 368 height 42
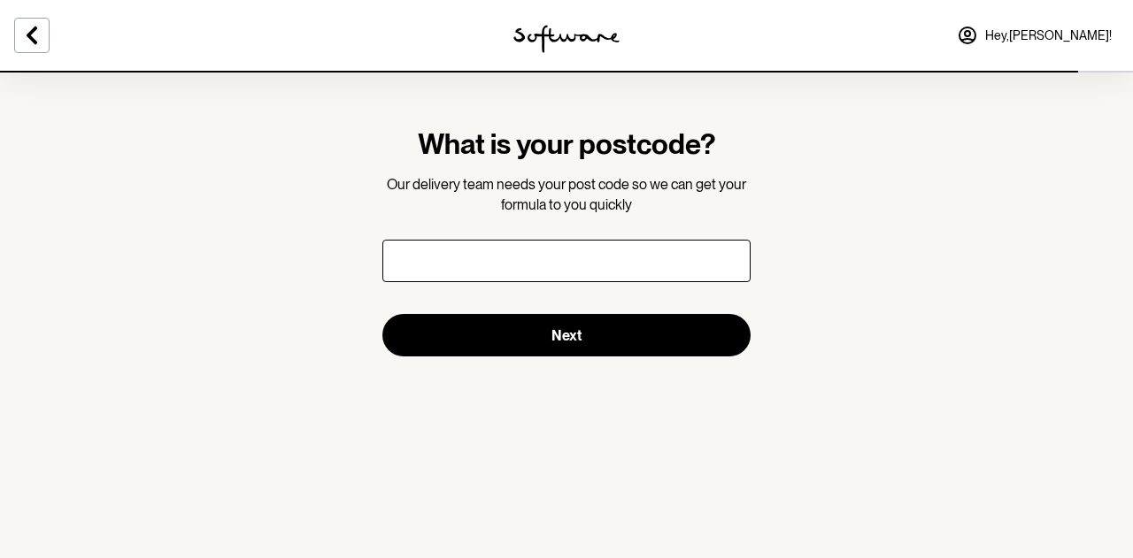
click at [503, 256] on input "text" at bounding box center [566, 261] width 368 height 42
type input "4074"
click at [382, 314] on button "Next" at bounding box center [566, 335] width 368 height 42
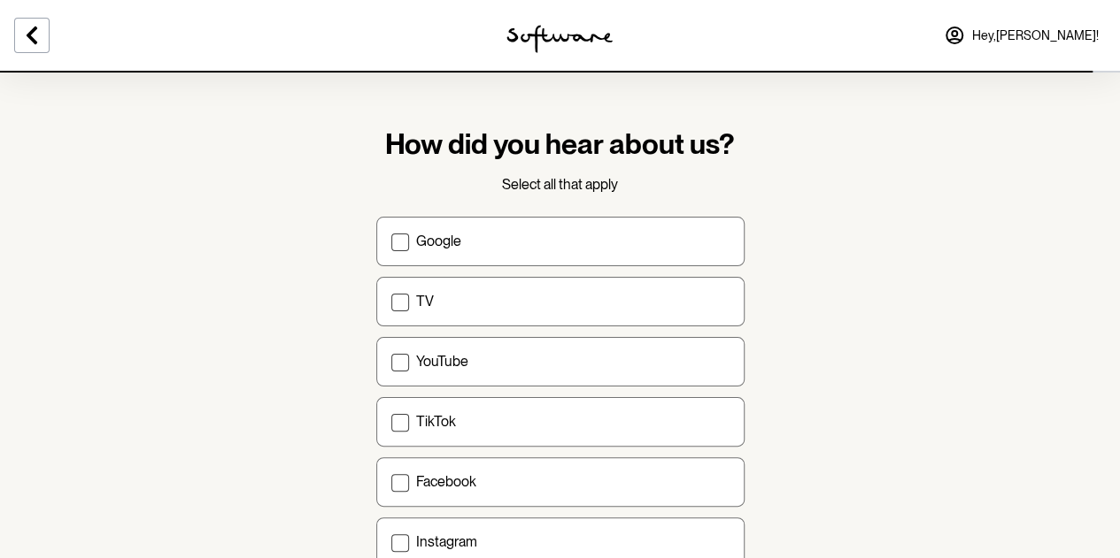
click at [503, 256] on label "Google" at bounding box center [560, 242] width 368 height 50
click at [391, 242] on input "Google" at bounding box center [390, 241] width 1 height 1
checkbox input "true"
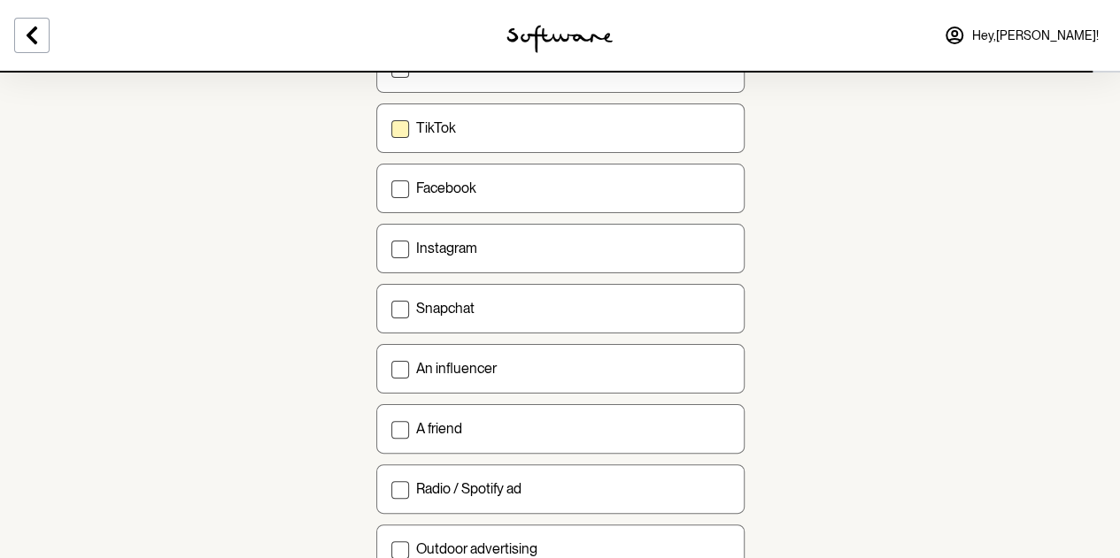
scroll to position [295, 0]
click at [407, 420] on span at bounding box center [400, 429] width 18 height 18
click at [391, 427] on input "A friend" at bounding box center [390, 427] width 1 height 1
checkbox input "true"
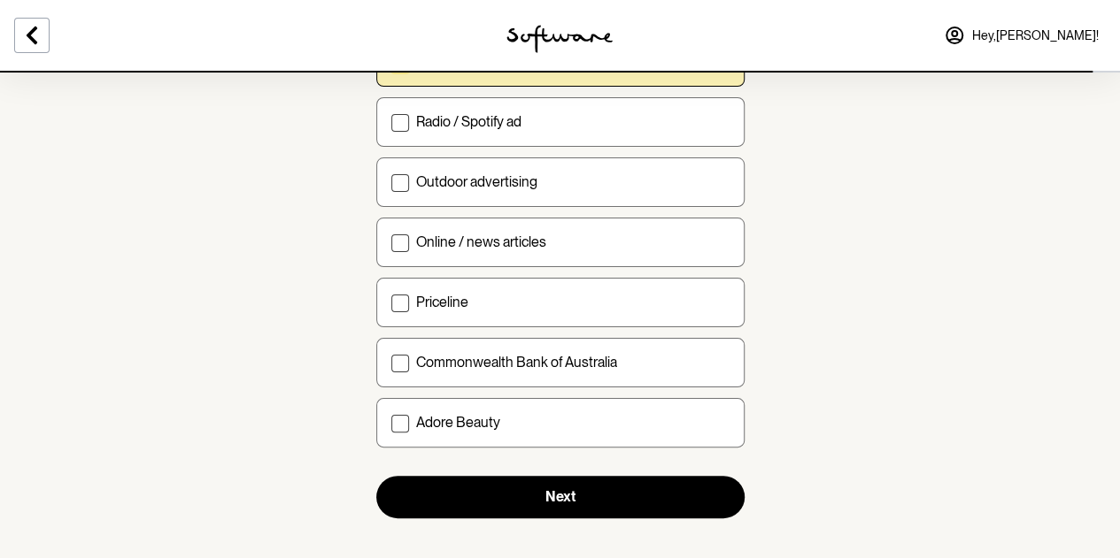
scroll to position [668, 0]
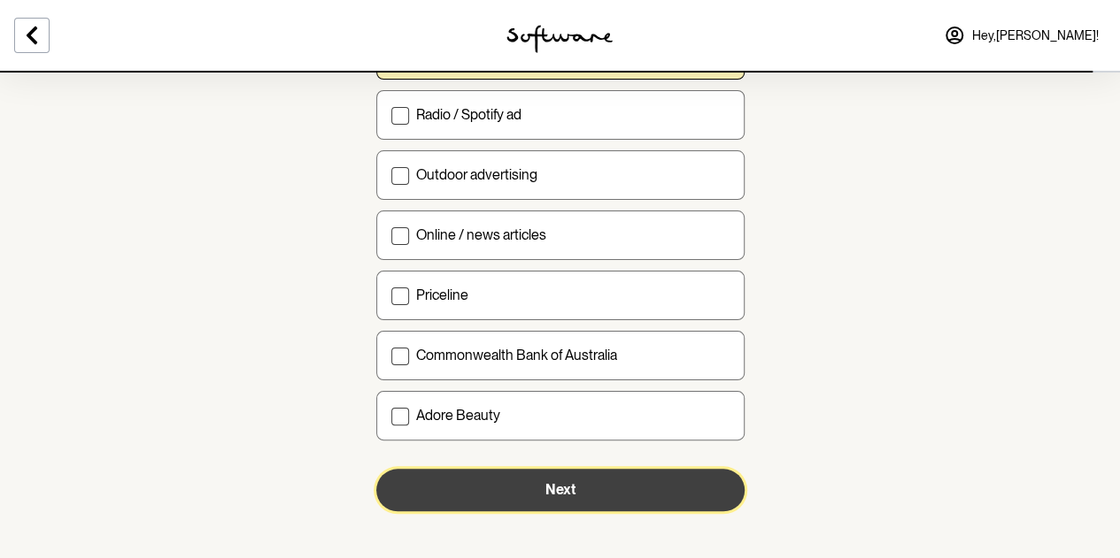
click at [533, 473] on button "Next" at bounding box center [560, 490] width 368 height 42
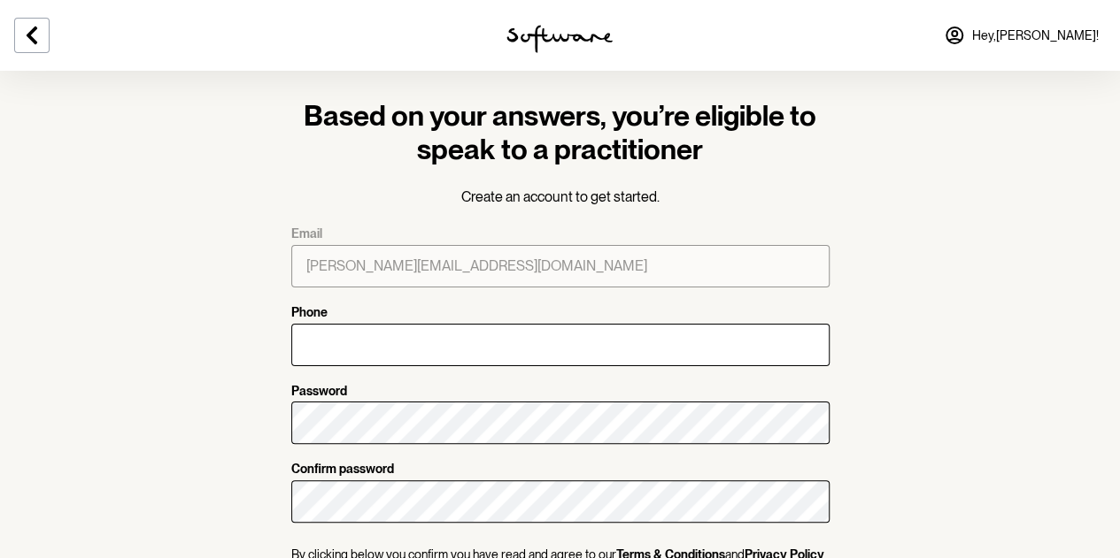
scroll to position [96, 0]
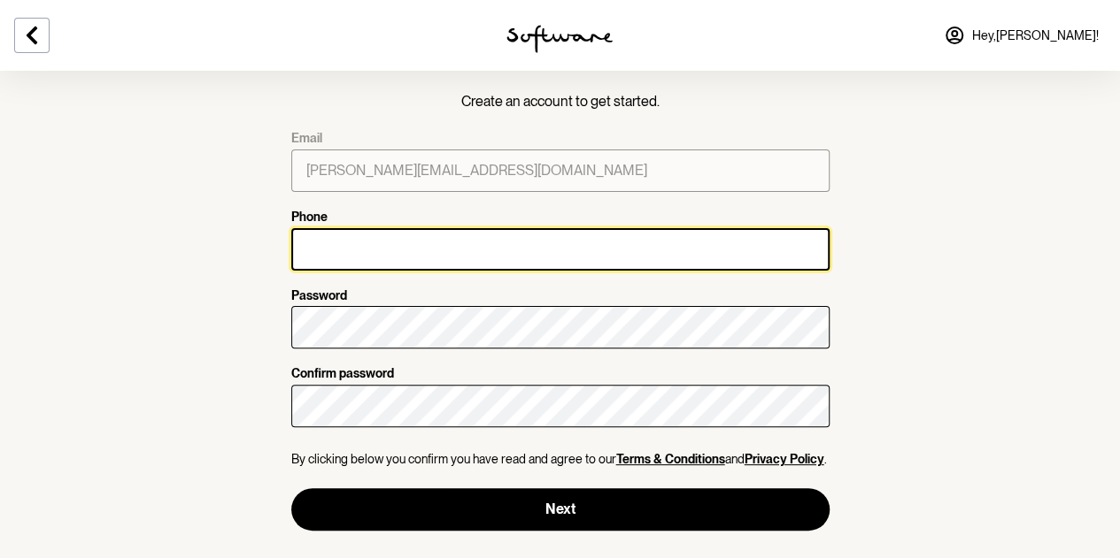
click at [336, 252] on input "Phone" at bounding box center [560, 249] width 538 height 42
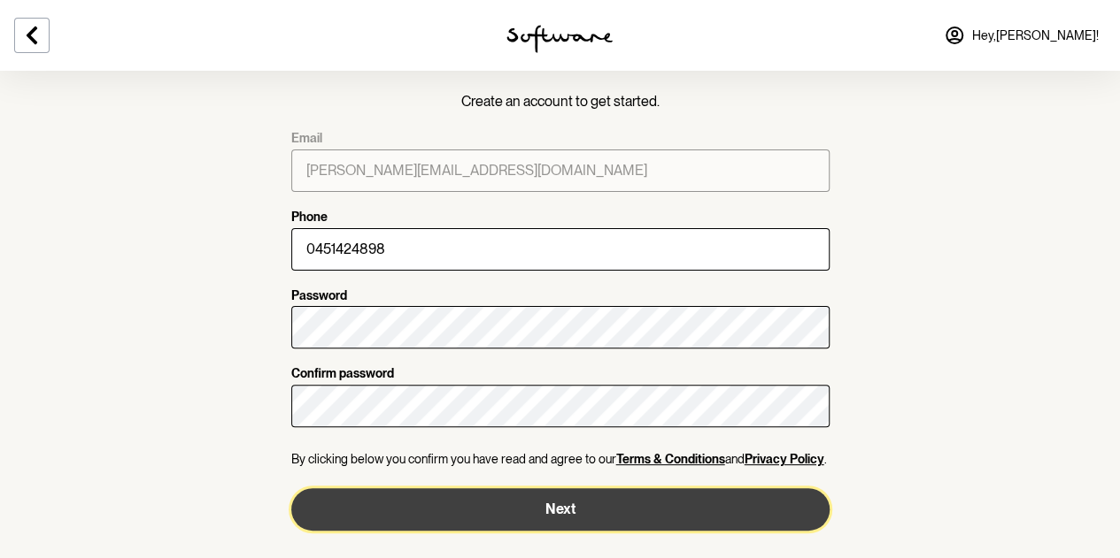
click at [549, 510] on button "Next" at bounding box center [560, 510] width 538 height 42
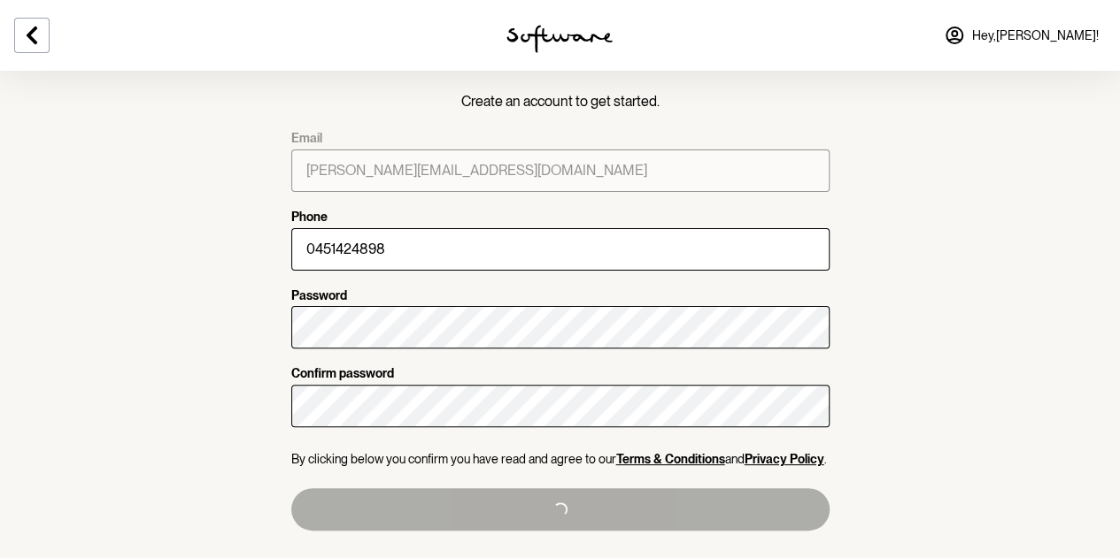
type input "+61451424898"
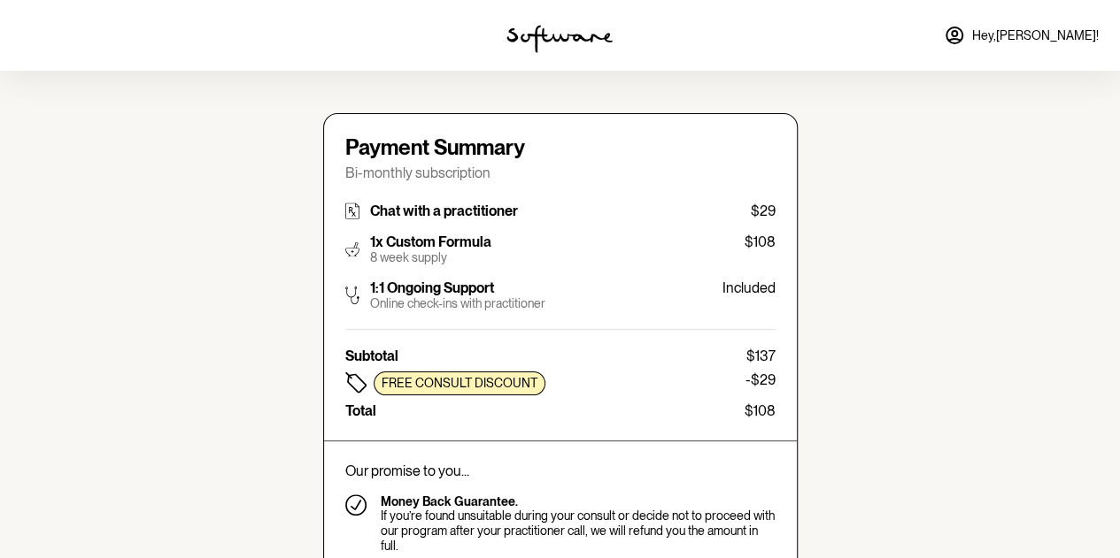
type input "christine.alcoseba@gmail.com"
type input "+61451424898"
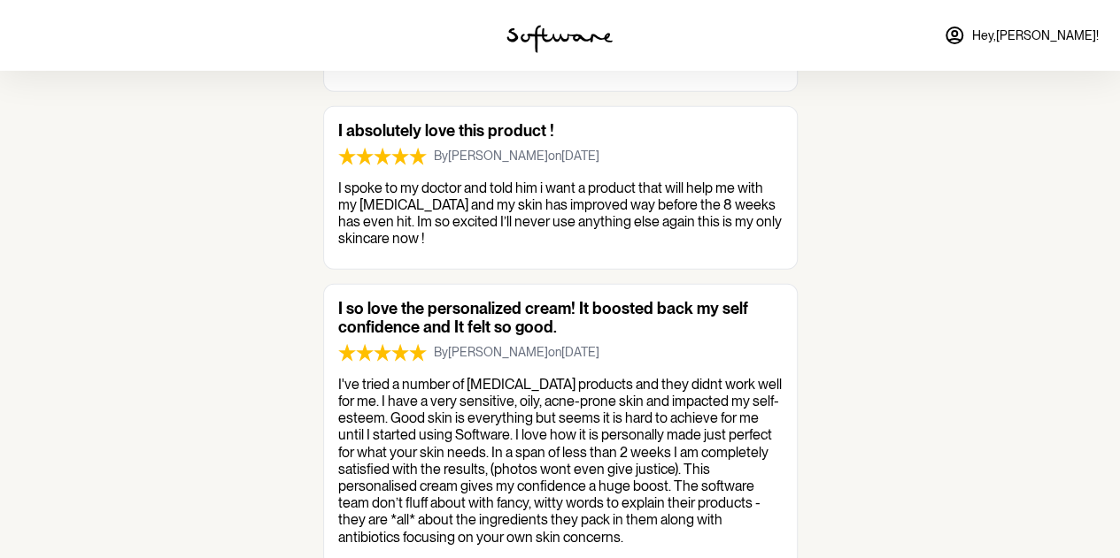
scroll to position [2146, 0]
